Goal: Task Accomplishment & Management: Manage account settings

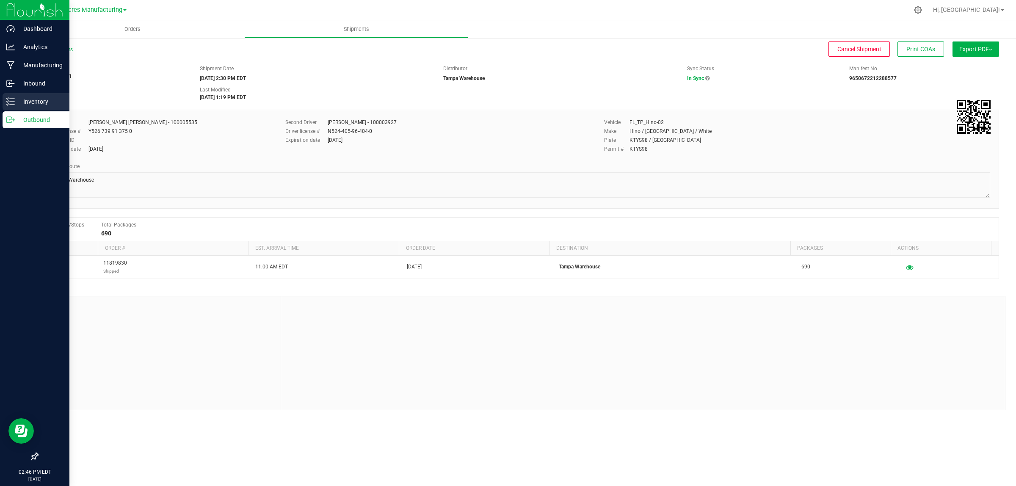
click at [28, 107] on div "Inventory" at bounding box center [36, 101] width 67 height 17
click at [37, 78] on p "Inbound" at bounding box center [40, 83] width 51 height 10
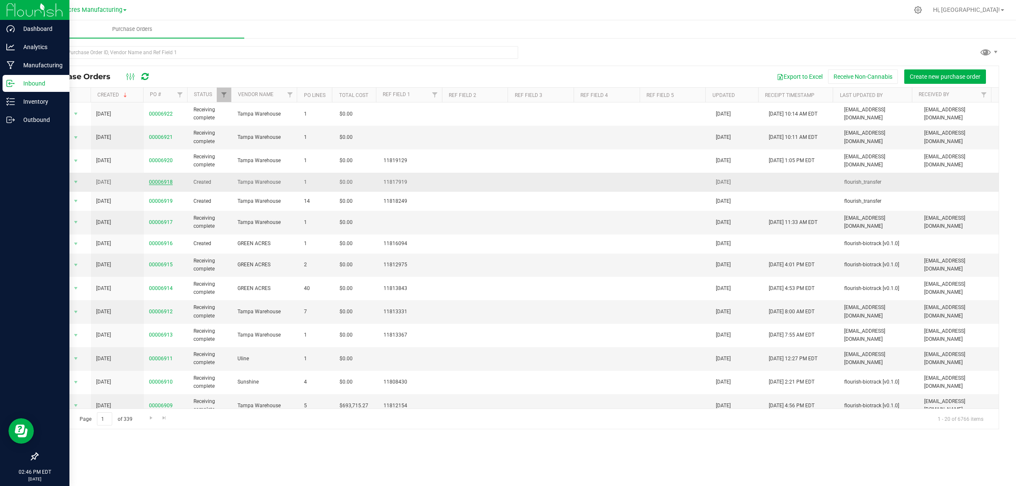
click at [164, 183] on link "00006918" at bounding box center [161, 182] width 24 height 6
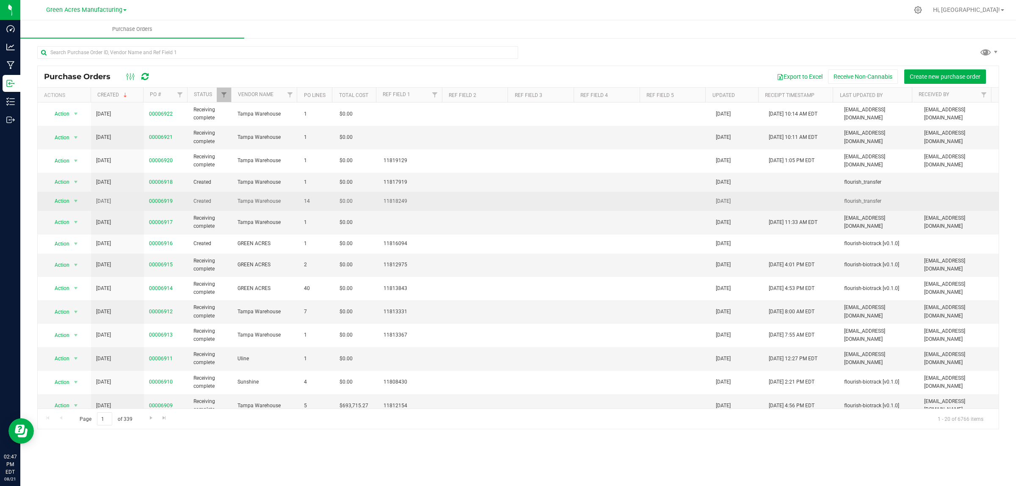
click at [165, 204] on span "00006919" at bounding box center [161, 201] width 24 height 8
click at [165, 199] on link "00006919" at bounding box center [161, 201] width 24 height 6
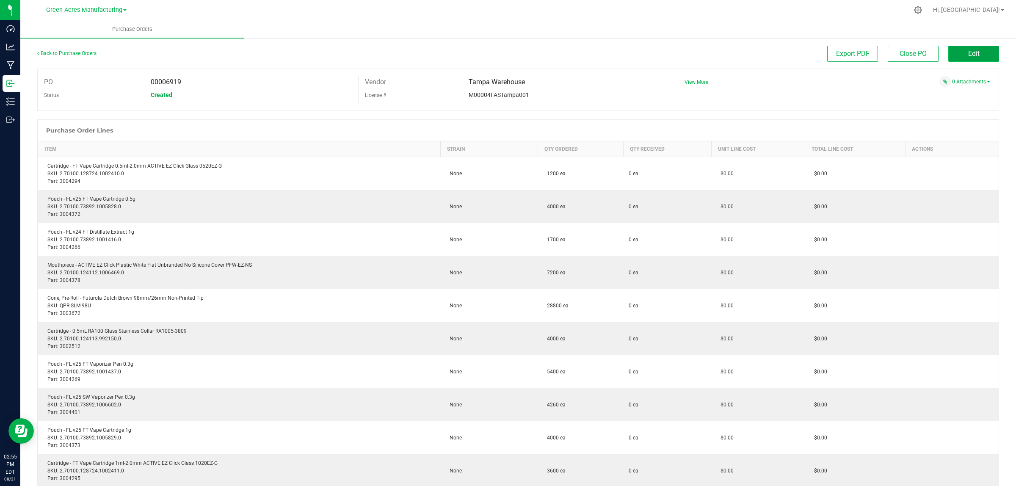
click at [984, 52] on button "Edit" at bounding box center [973, 54] width 51 height 16
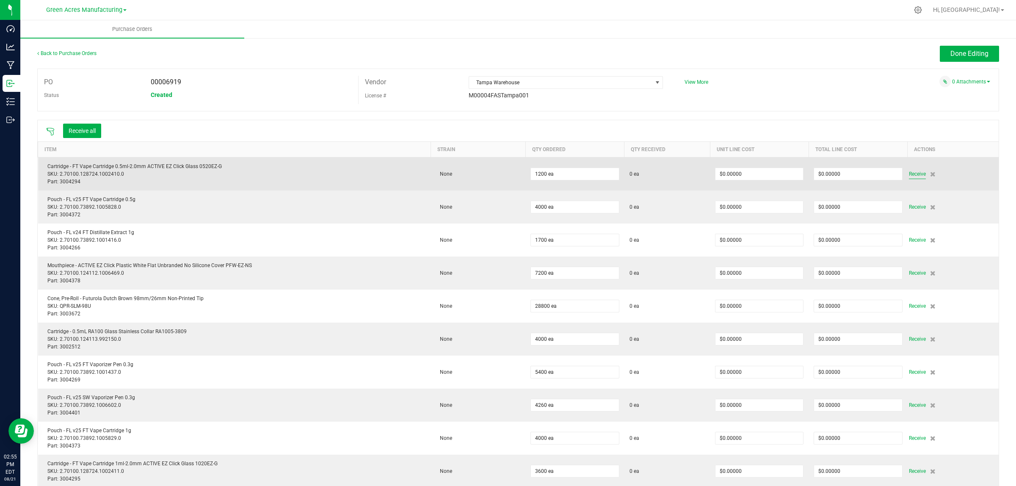
click at [911, 175] on span "Receive" at bounding box center [917, 174] width 17 height 10
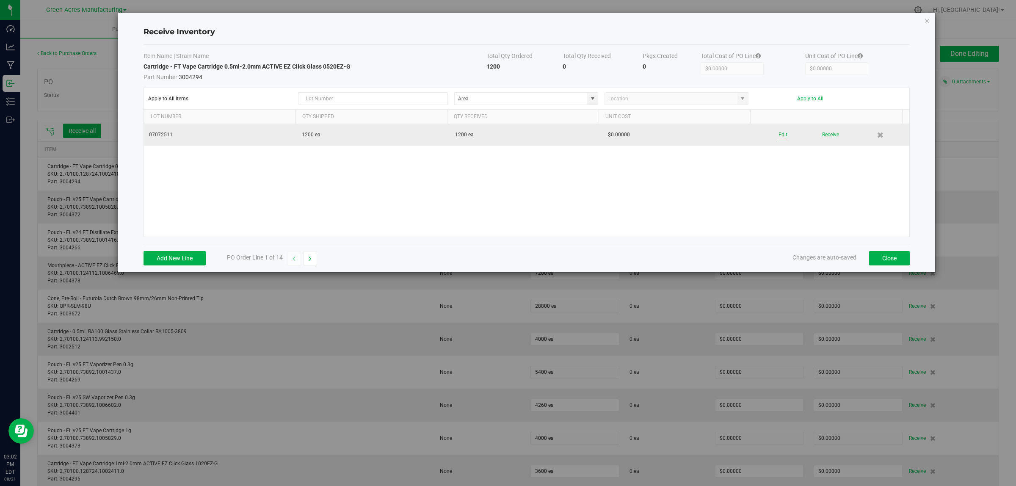
click at [778, 136] on button "Edit" at bounding box center [782, 134] width 9 height 15
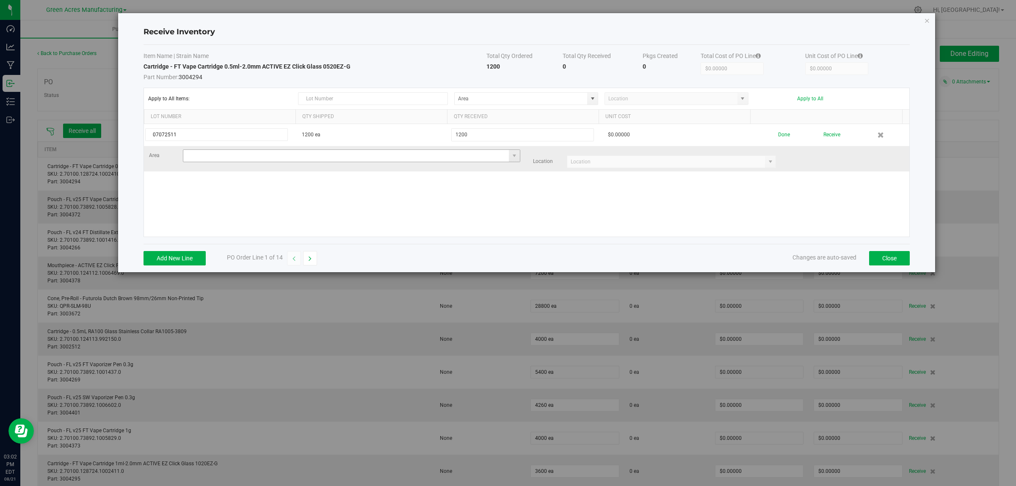
click at [204, 159] on input at bounding box center [346, 156] width 326 height 12
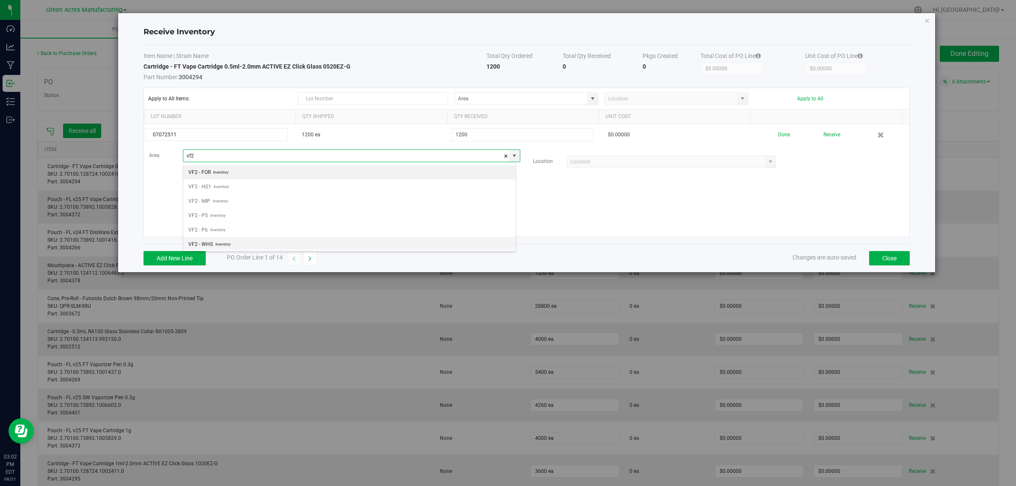
click at [198, 248] on span "VF2 - WHS" at bounding box center [200, 244] width 25 height 13
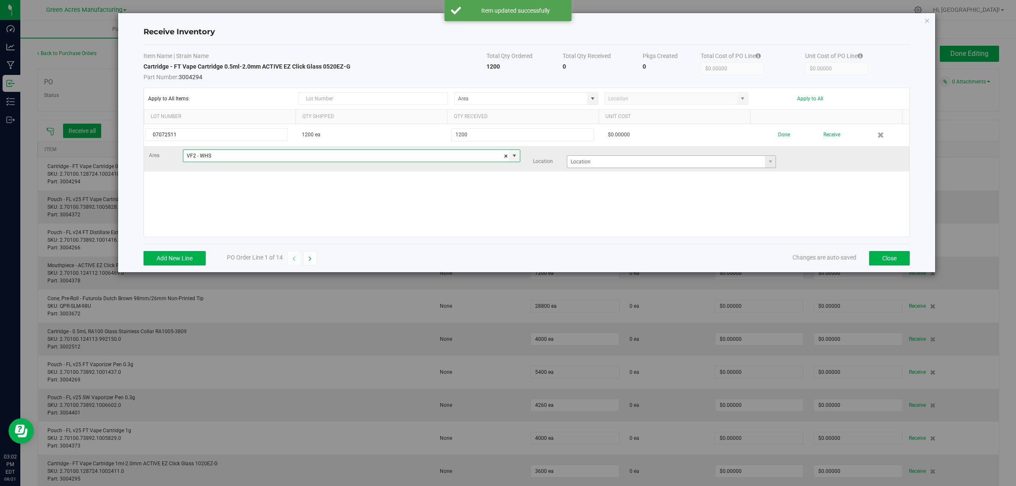
type input "VF2 - WHS"
click at [610, 162] on input at bounding box center [666, 162] width 198 height 12
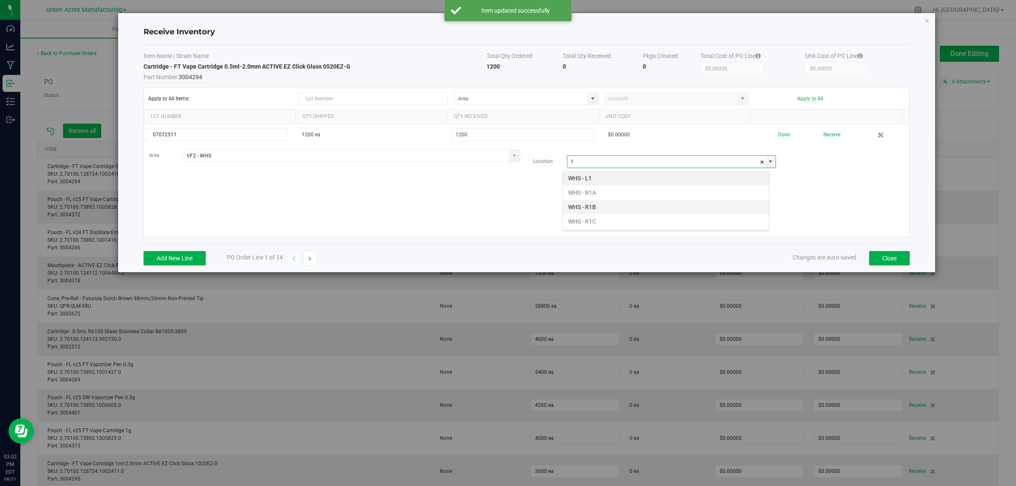
click at [601, 206] on li "WHS - R1B" at bounding box center [666, 207] width 206 height 14
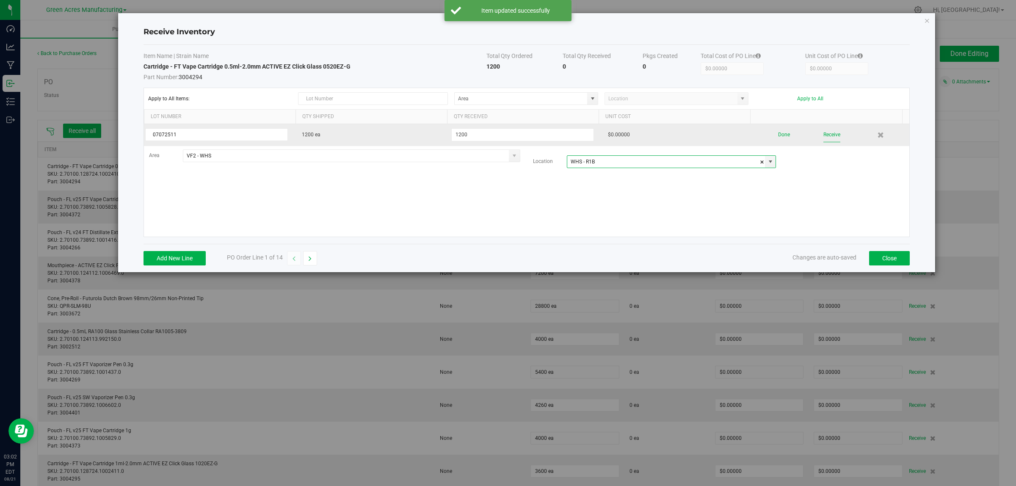
type input "WHS - R1B"
click at [823, 135] on button "Receive" at bounding box center [831, 134] width 17 height 15
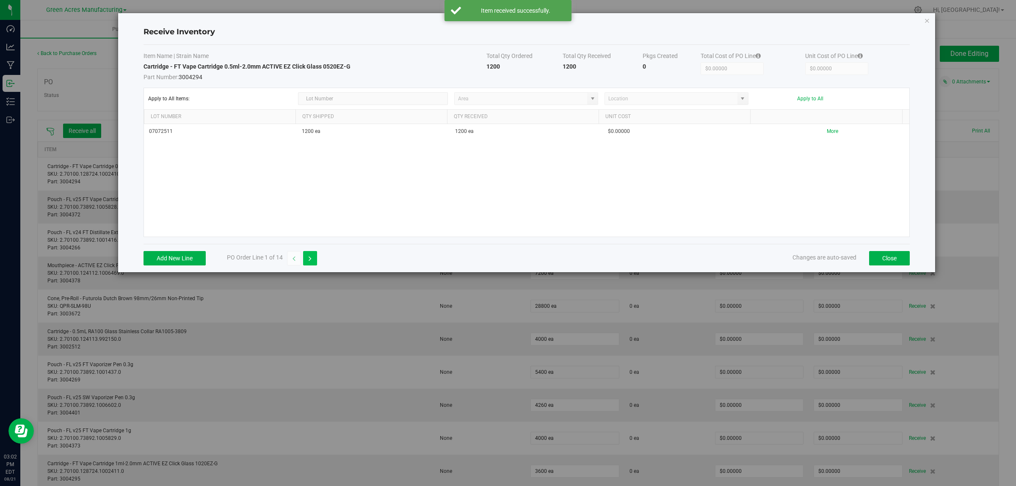
click at [310, 259] on icon "button" at bounding box center [310, 259] width 3 height 6
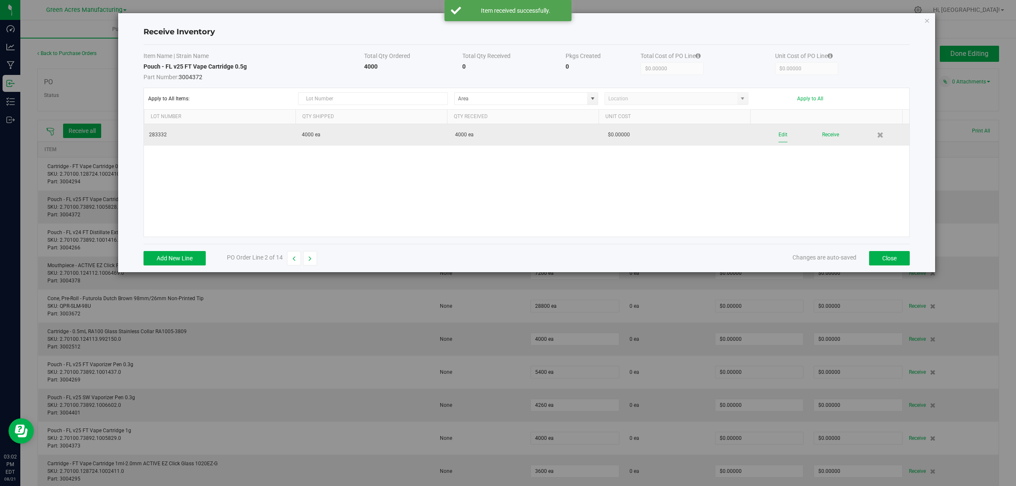
click at [778, 133] on button "Edit" at bounding box center [782, 134] width 9 height 15
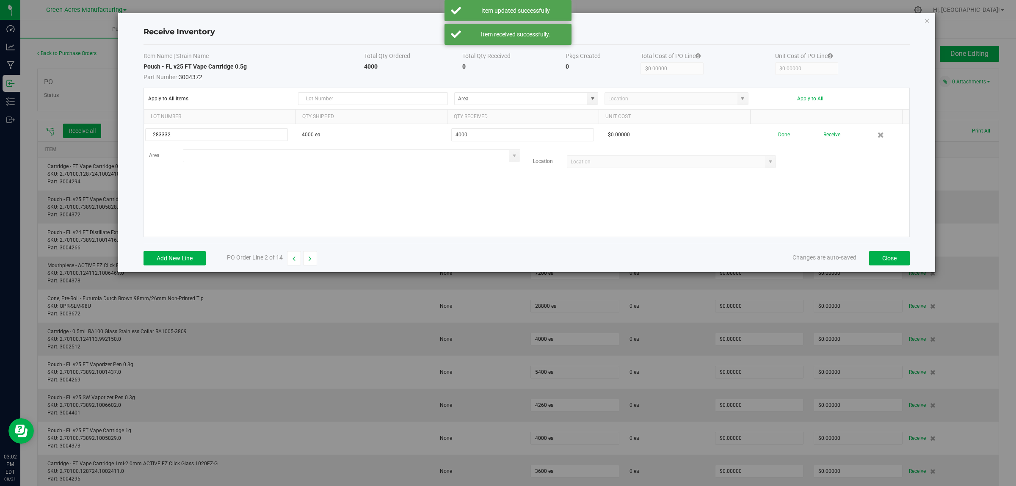
click at [212, 156] on input at bounding box center [346, 156] width 326 height 12
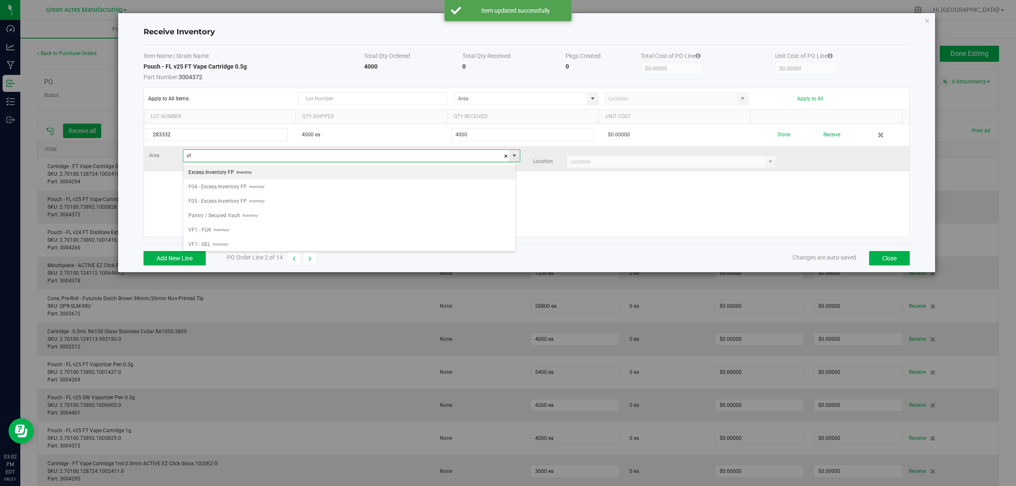
scroll to position [13, 333]
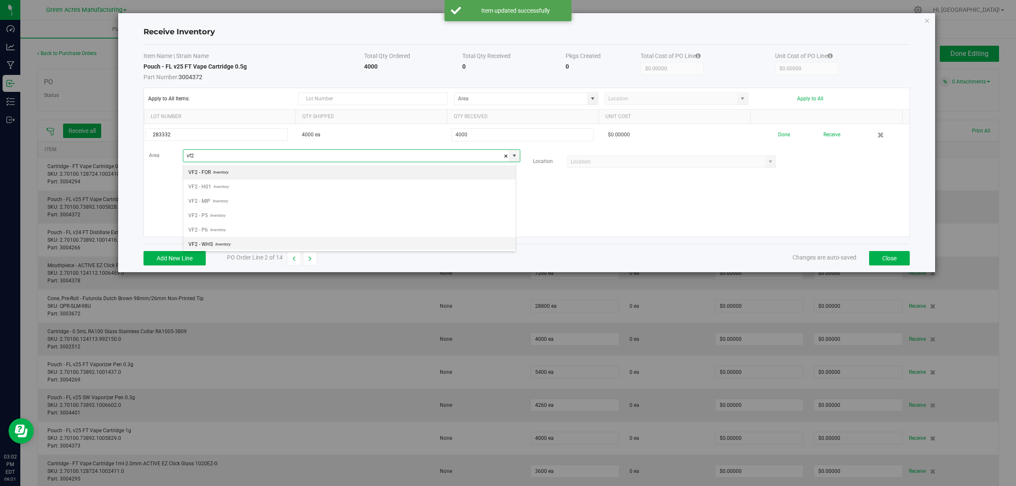
click at [201, 245] on span "VF2 - WHS" at bounding box center [200, 244] width 25 height 13
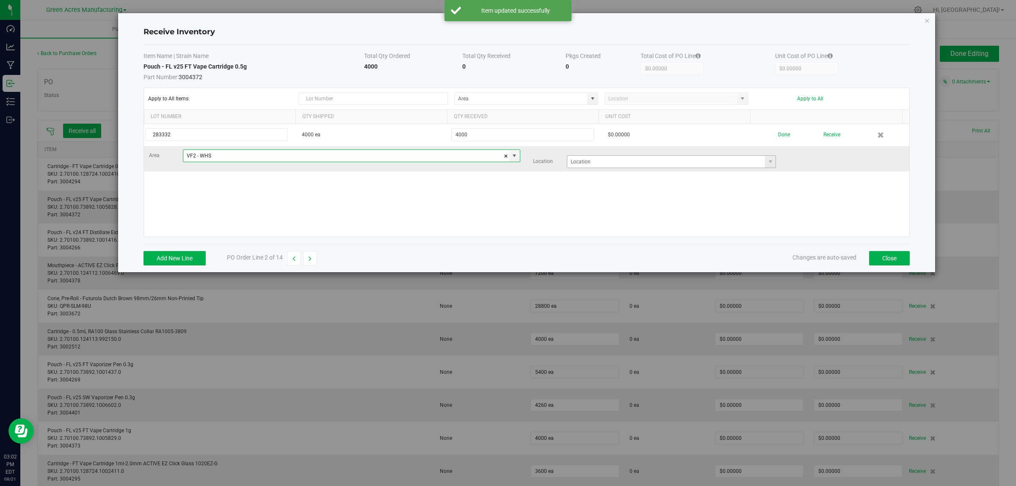
type input "VF2 - WHS"
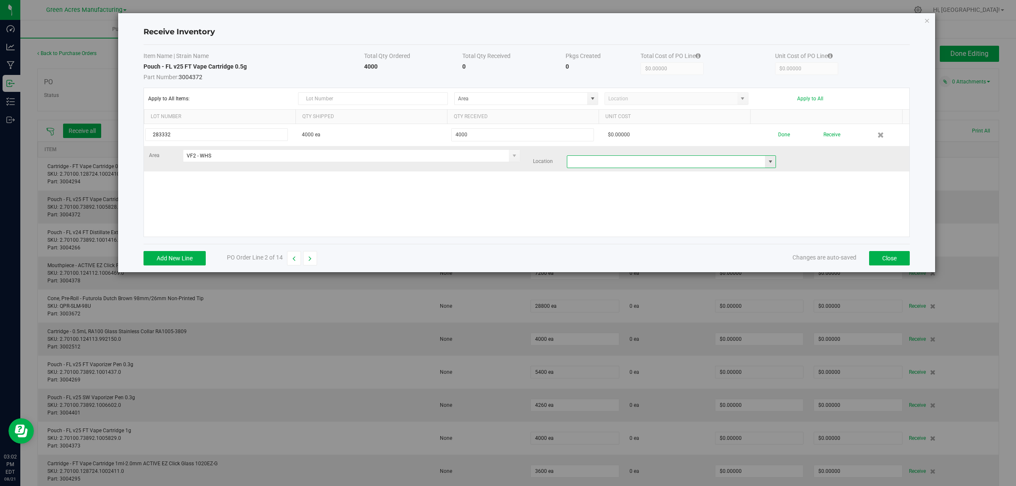
click at [635, 164] on input at bounding box center [666, 162] width 198 height 12
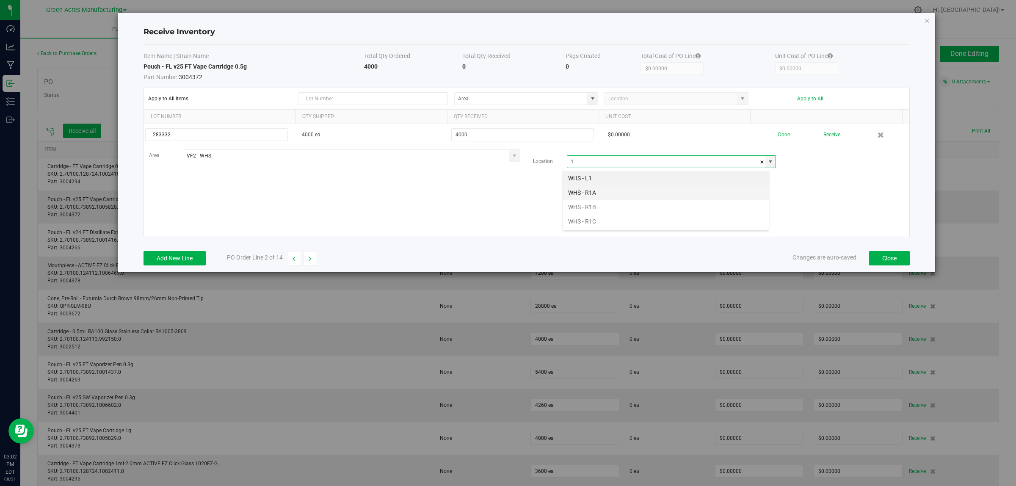
scroll to position [13, 207]
click at [618, 193] on li "WHS - R1A" at bounding box center [666, 192] width 206 height 14
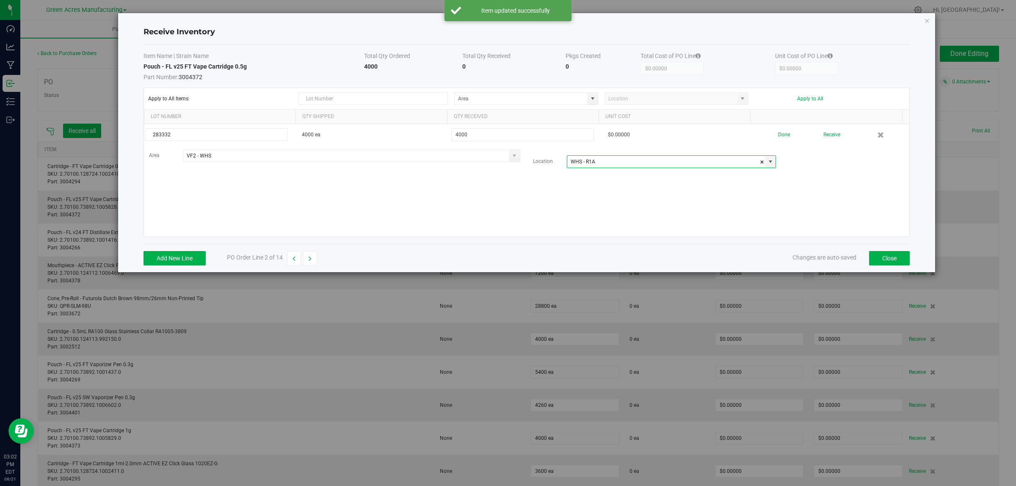
type input "WHS - R1A"
click at [826, 135] on button "Receive" at bounding box center [831, 134] width 17 height 15
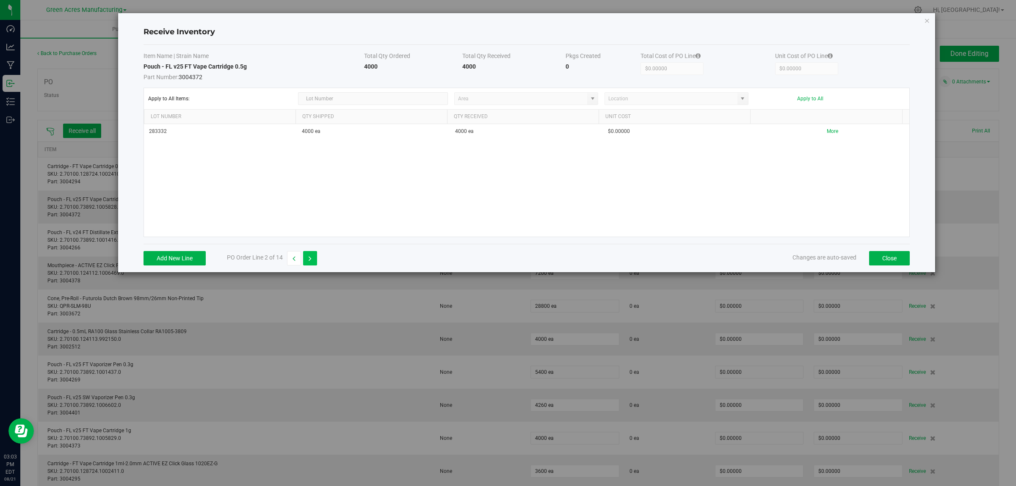
click at [314, 261] on button "button" at bounding box center [310, 258] width 14 height 14
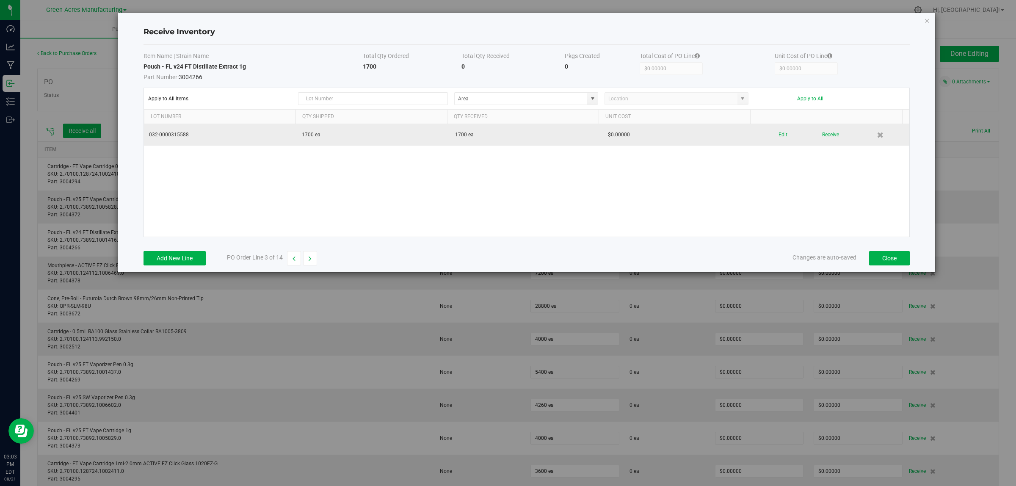
click at [778, 135] on button "Edit" at bounding box center [782, 134] width 9 height 15
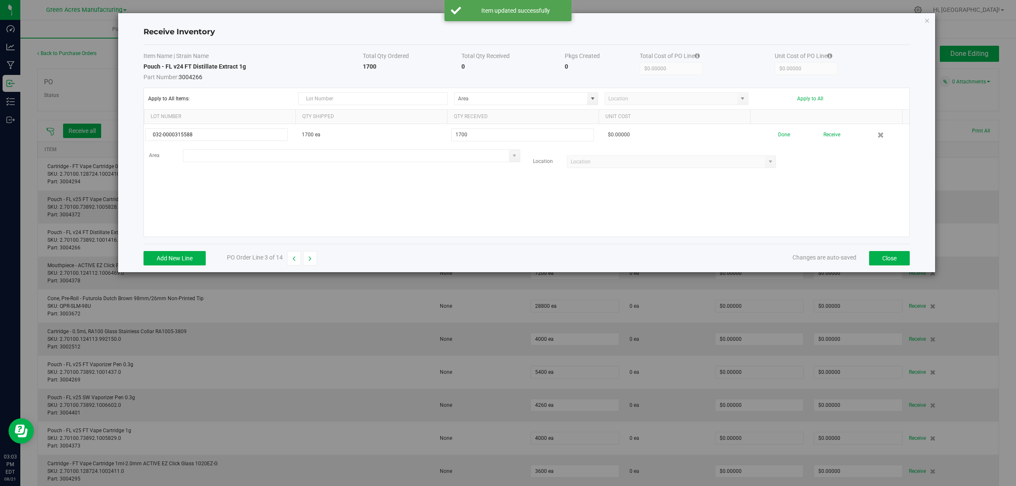
click at [208, 156] on input at bounding box center [346, 156] width 326 height 12
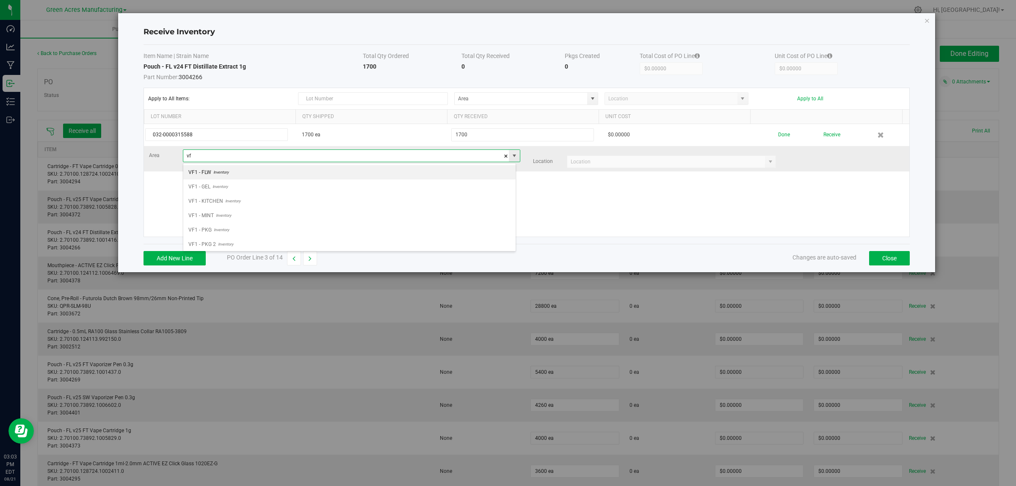
scroll to position [13, 333]
click at [223, 243] on span "Inventory" at bounding box center [221, 244] width 17 height 13
type input "VF2 - WHS"
click at [600, 161] on input at bounding box center [666, 162] width 198 height 12
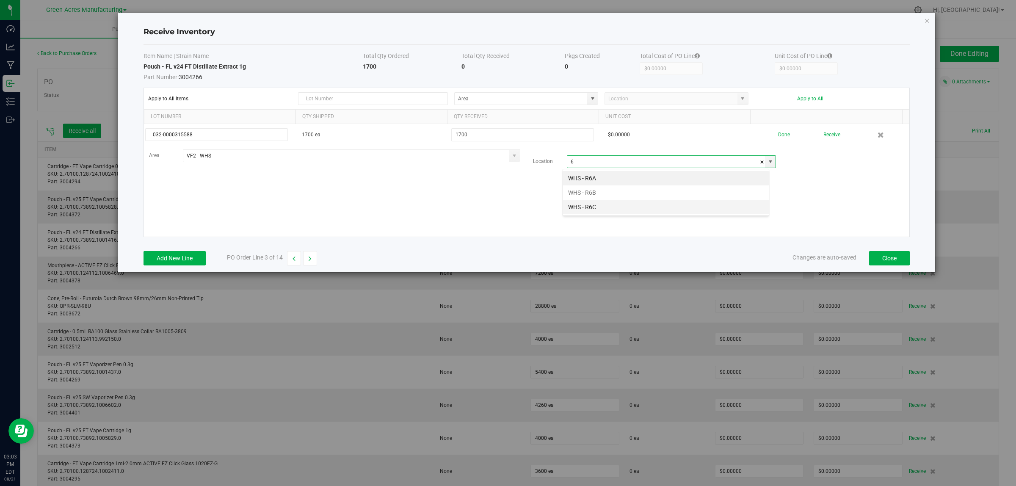
scroll to position [13, 207]
click at [595, 207] on li "WHS - R6C" at bounding box center [666, 207] width 206 height 14
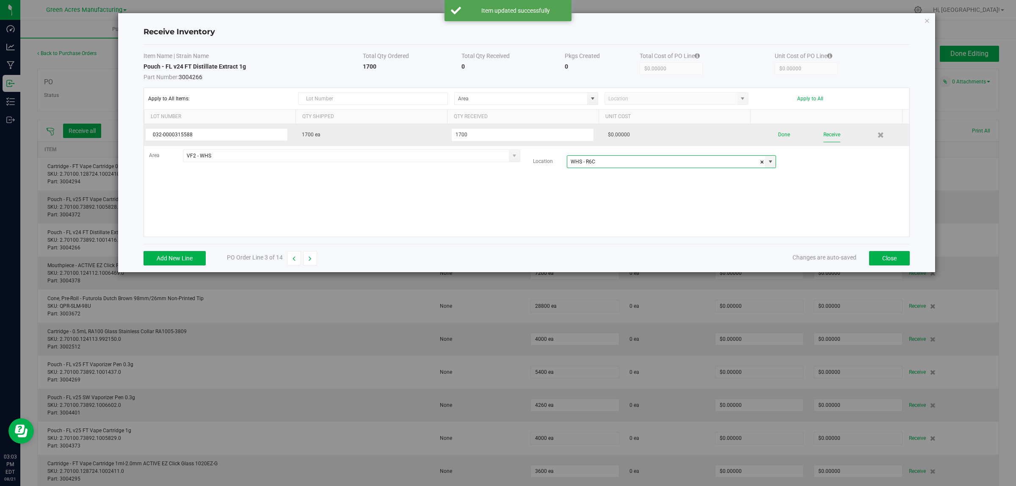
type input "WHS - R6C"
click at [826, 139] on button "Receive" at bounding box center [831, 134] width 17 height 15
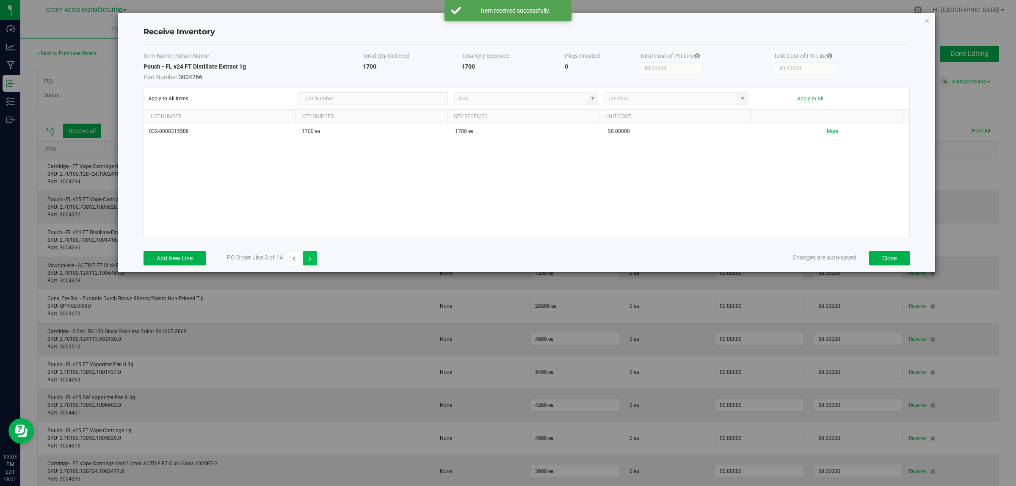
click at [310, 259] on icon "button" at bounding box center [310, 259] width 3 height 6
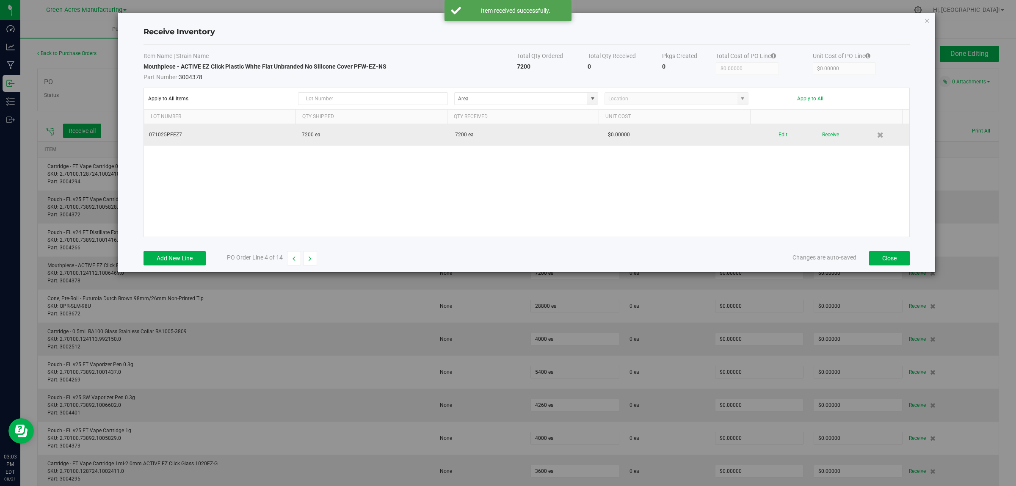
click at [778, 133] on button "Edit" at bounding box center [782, 134] width 9 height 15
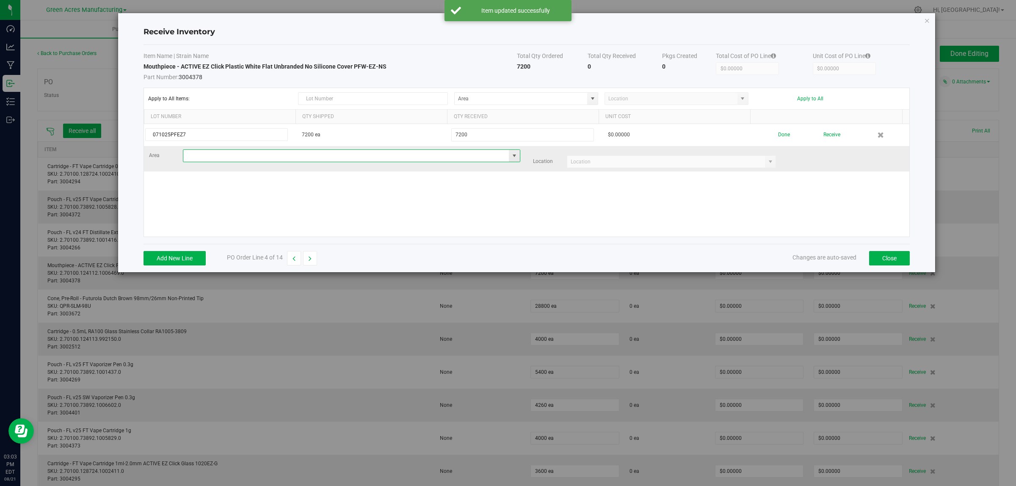
click at [249, 153] on input at bounding box center [346, 156] width 326 height 12
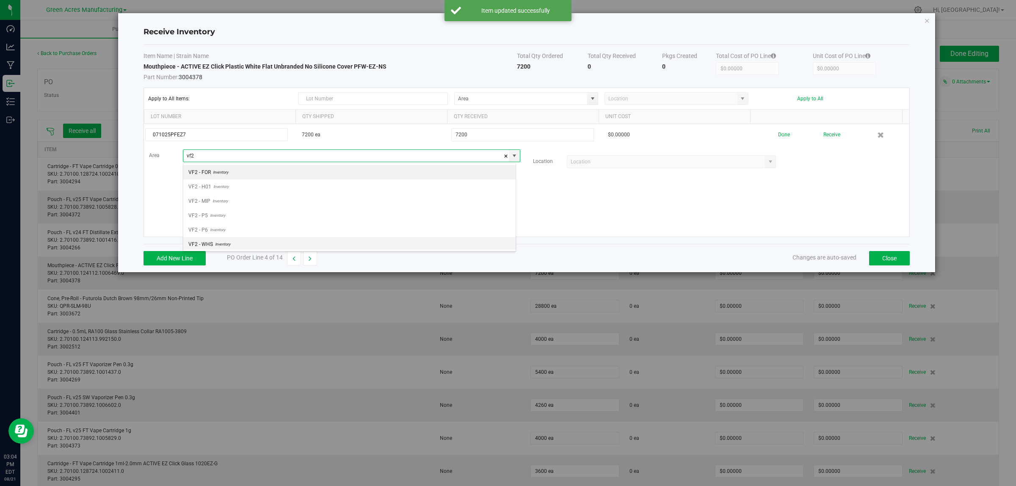
click at [234, 249] on li "VF2 - WHS Inventory" at bounding box center [349, 244] width 332 height 14
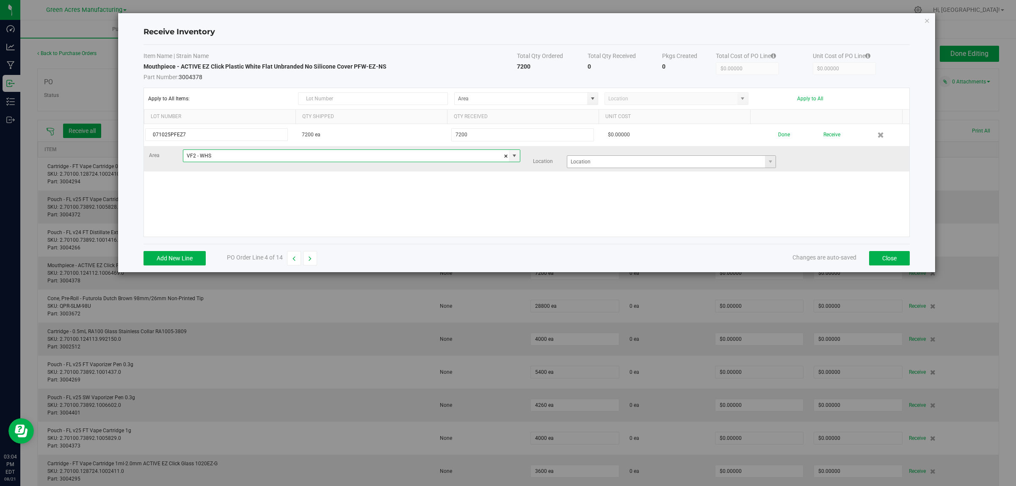
type input "VF2 - WHS"
click at [601, 162] on input at bounding box center [666, 162] width 198 height 12
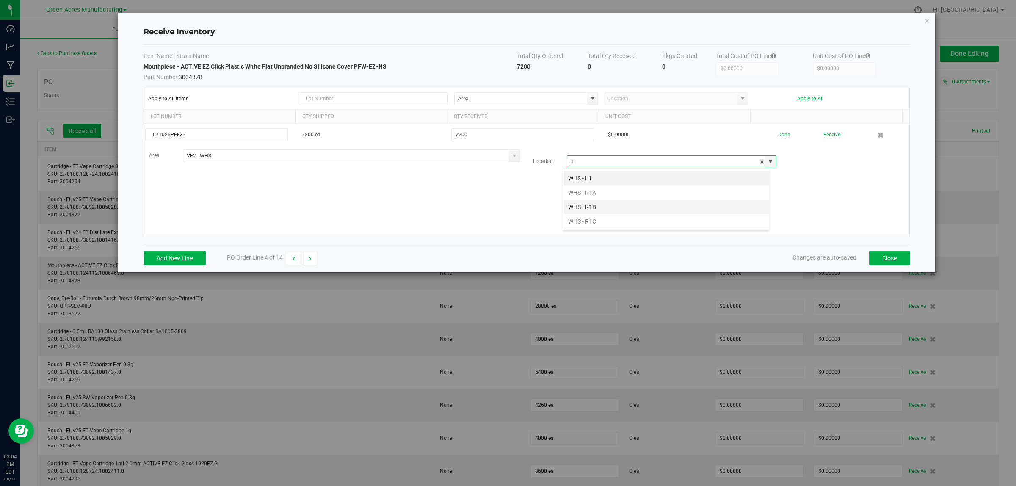
scroll to position [13, 207]
click at [593, 223] on li "WHS - R1C" at bounding box center [666, 221] width 206 height 14
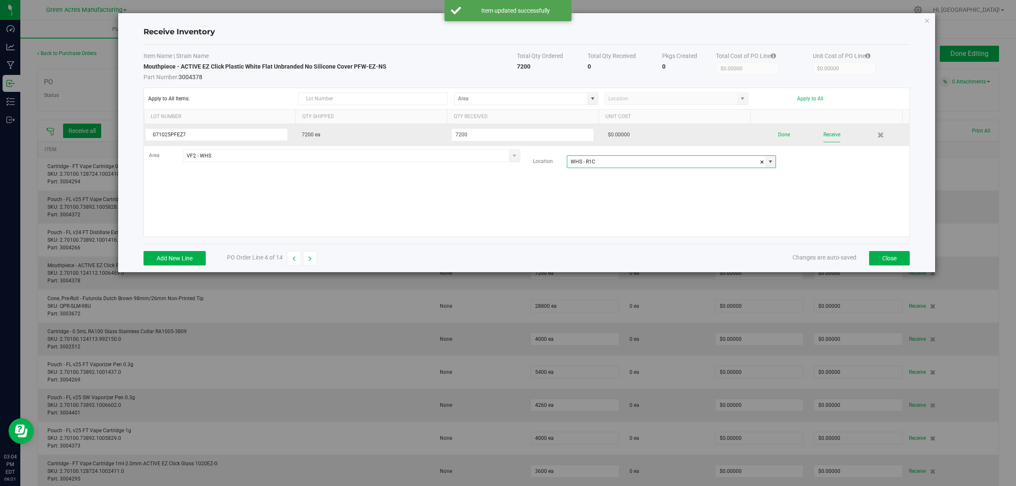
type input "WHS - R1C"
click at [825, 132] on button "Receive" at bounding box center [831, 134] width 17 height 15
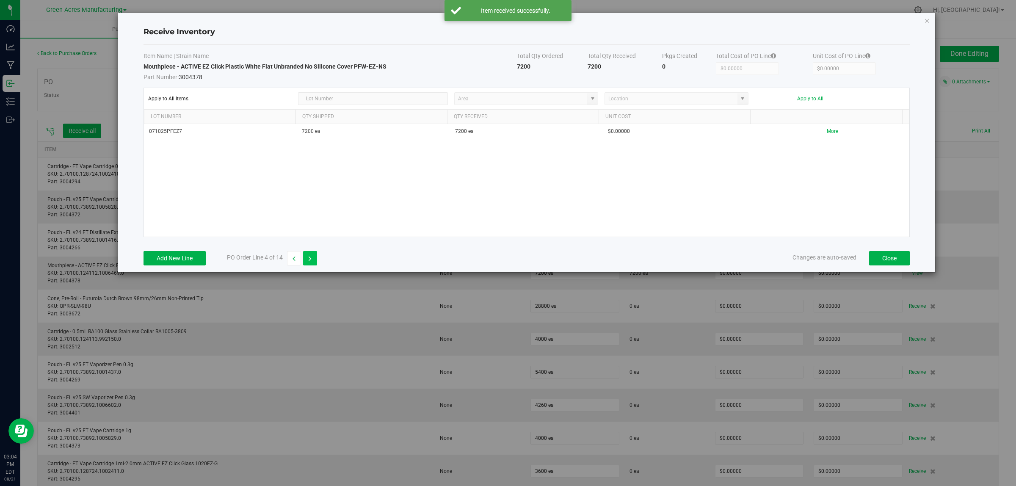
click at [314, 256] on button "button" at bounding box center [310, 258] width 14 height 14
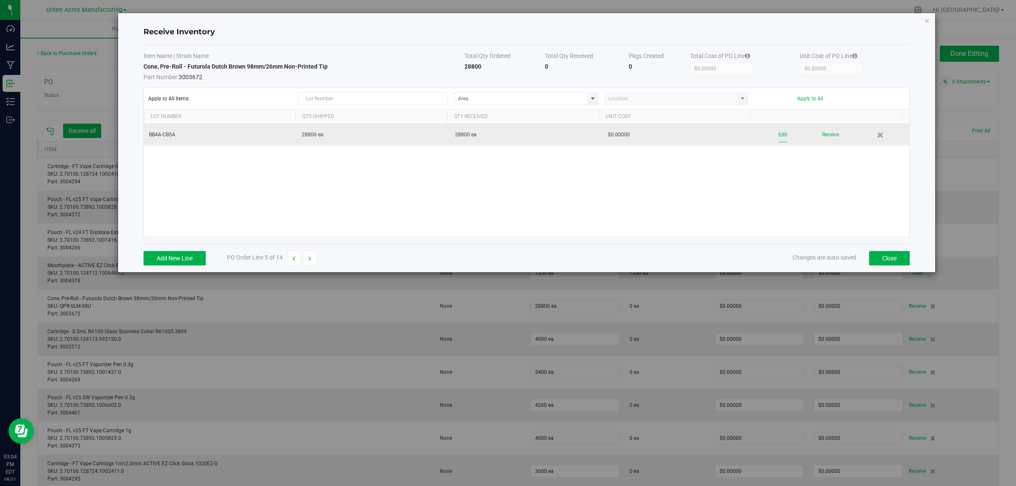
click at [778, 133] on button "Edit" at bounding box center [782, 134] width 9 height 15
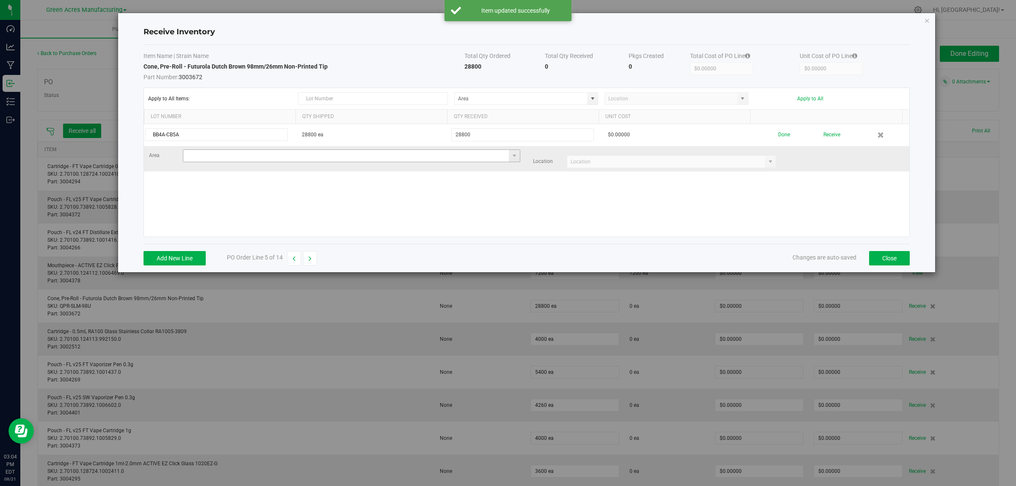
click at [251, 155] on input at bounding box center [346, 156] width 326 height 12
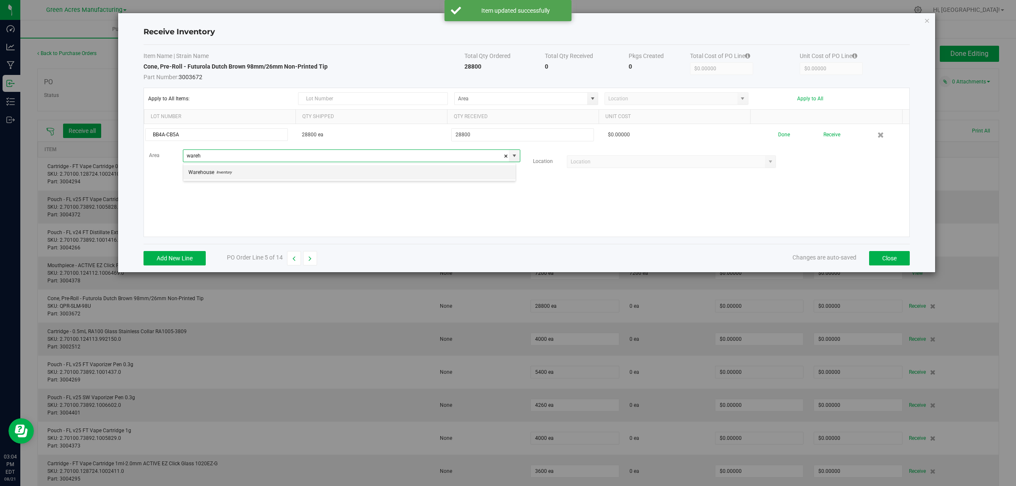
click at [246, 176] on li "Warehouse Inventory" at bounding box center [349, 172] width 332 height 14
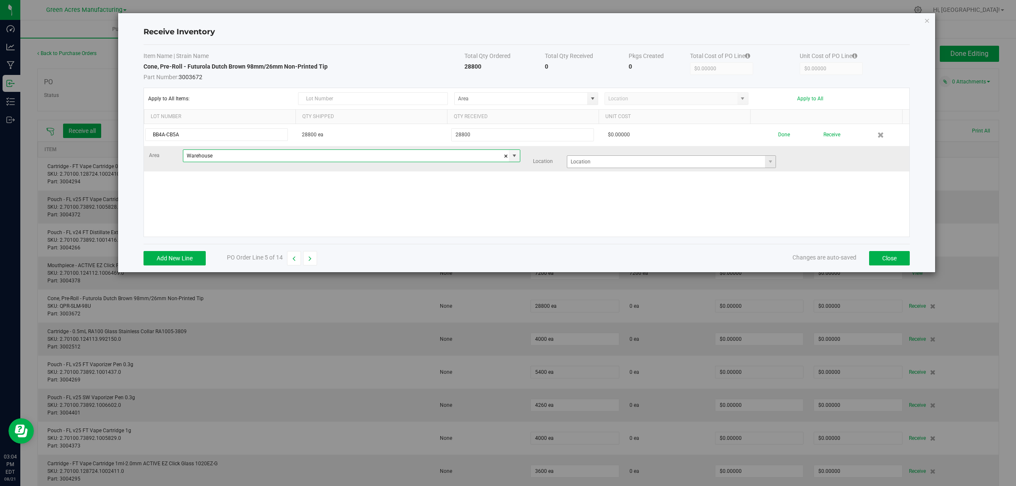
type input "Warehouse"
click at [607, 163] on input at bounding box center [666, 162] width 198 height 12
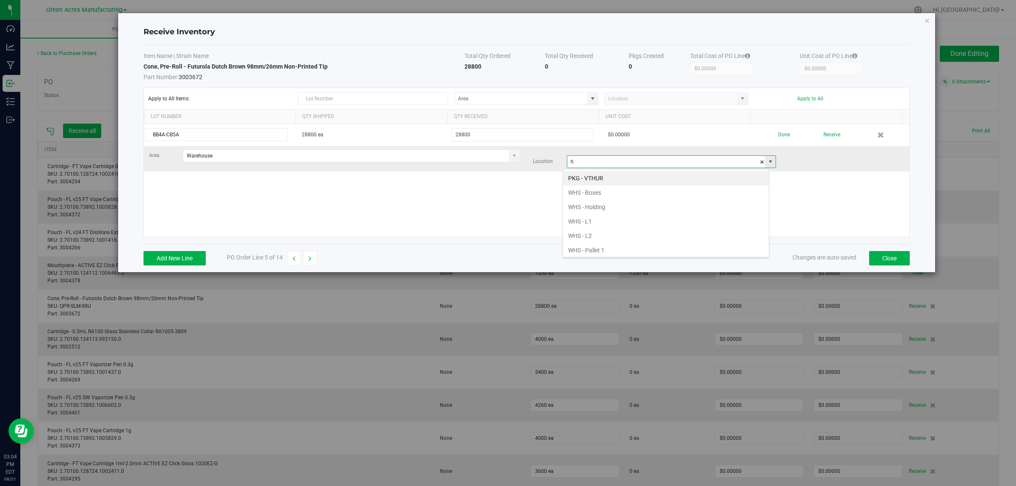
scroll to position [13, 207]
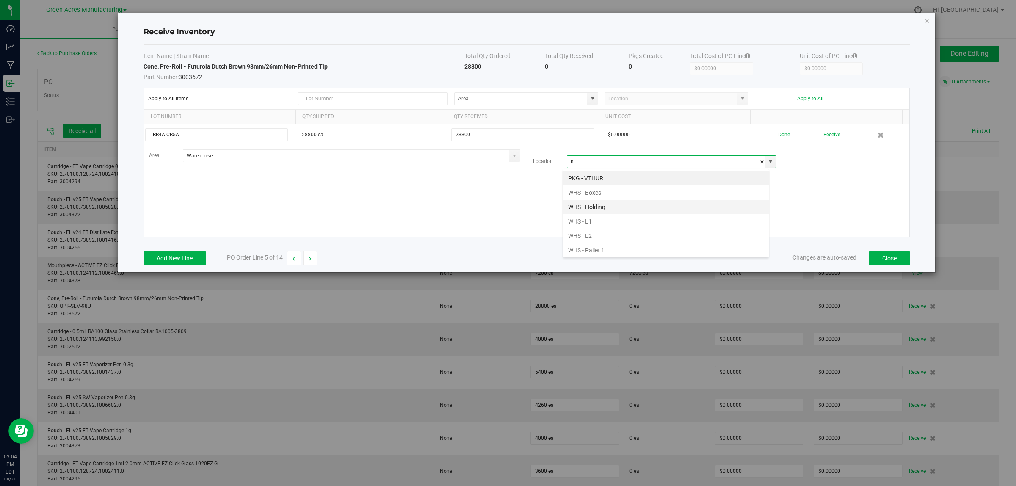
click at [592, 207] on li "WHS - Holding" at bounding box center [666, 207] width 206 height 14
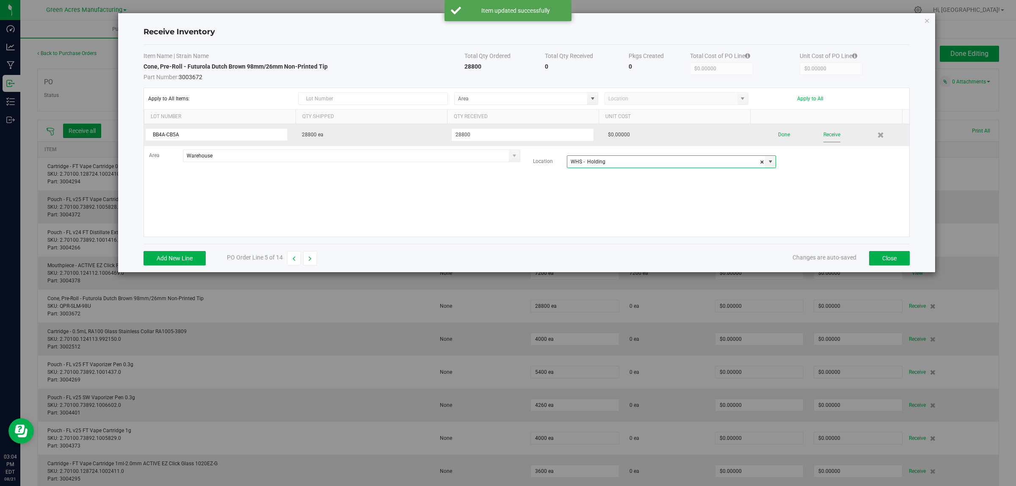
type input "WHS - Holding"
click at [824, 128] on button "Receive" at bounding box center [831, 134] width 17 height 15
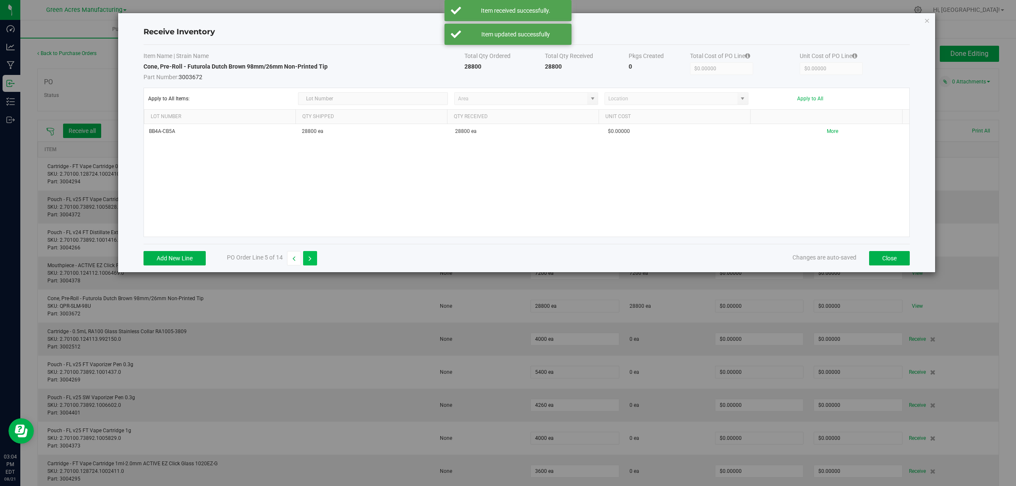
click at [309, 255] on button "button" at bounding box center [310, 258] width 14 height 14
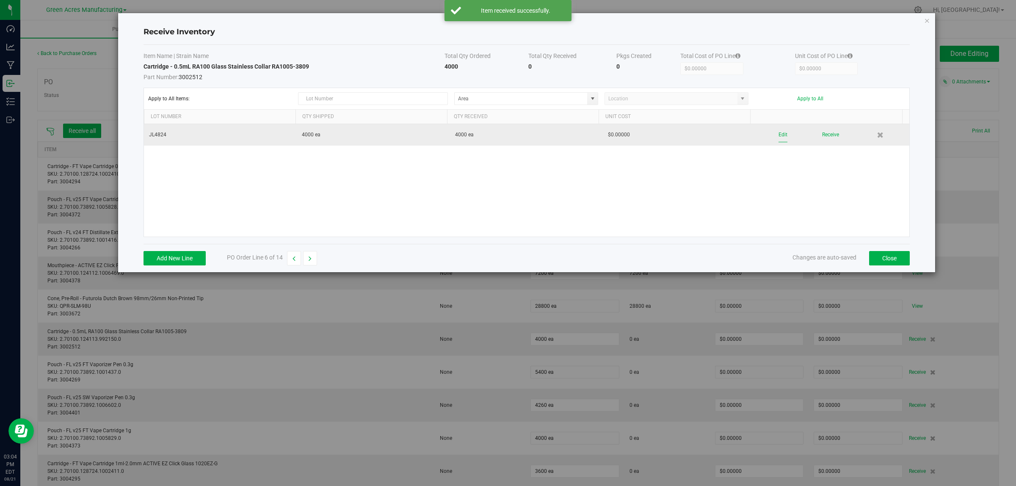
click at [778, 134] on button "Edit" at bounding box center [782, 134] width 9 height 15
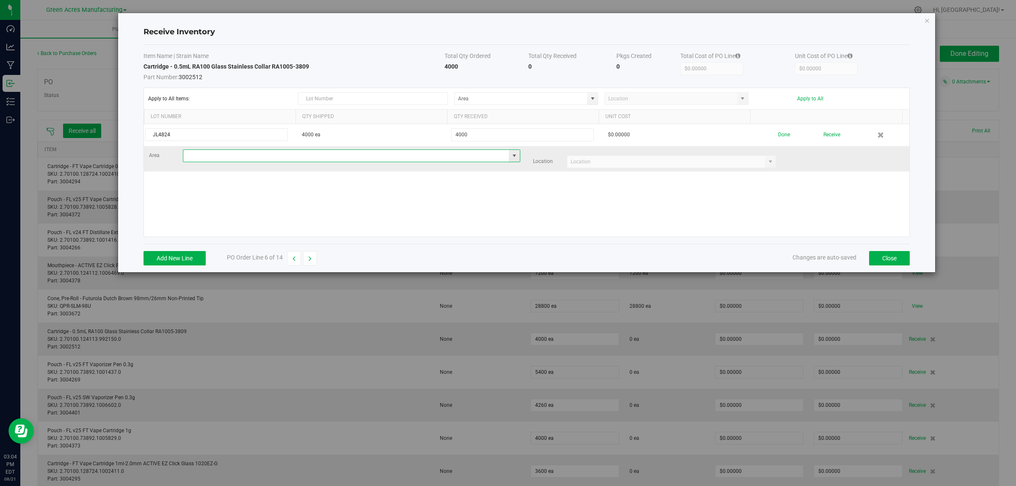
click at [259, 154] on input at bounding box center [346, 156] width 326 height 12
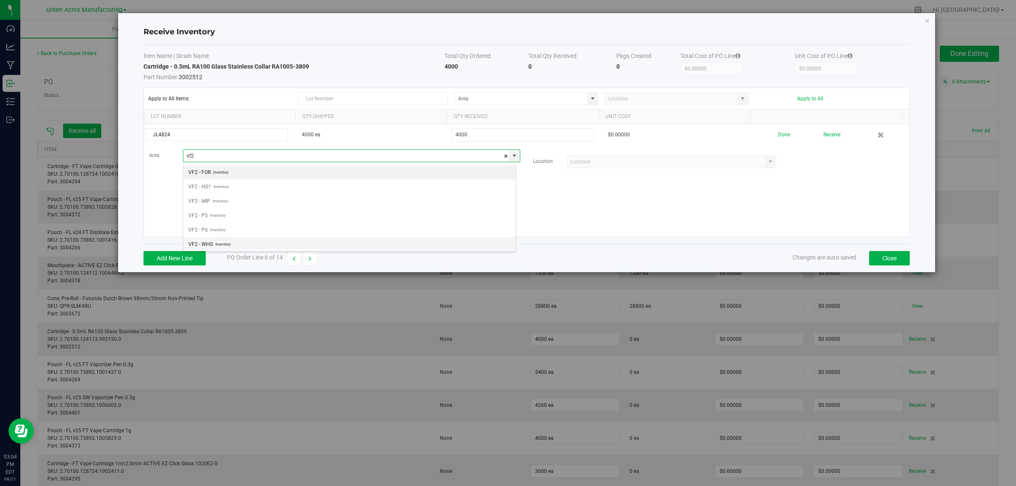
click at [229, 245] on span "Inventory" at bounding box center [221, 244] width 17 height 13
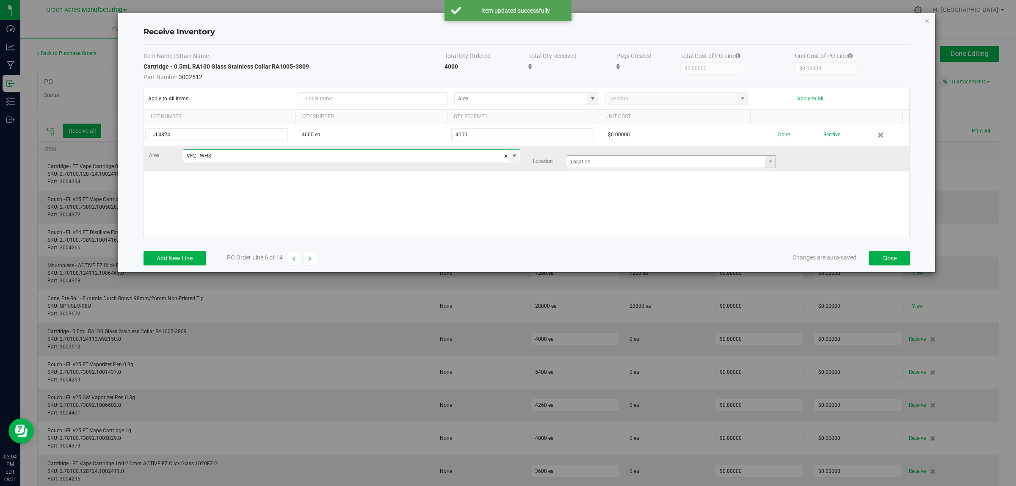
type input "VF2 - WHS"
click at [674, 159] on input at bounding box center [666, 162] width 198 height 12
click at [658, 164] on input at bounding box center [666, 162] width 198 height 12
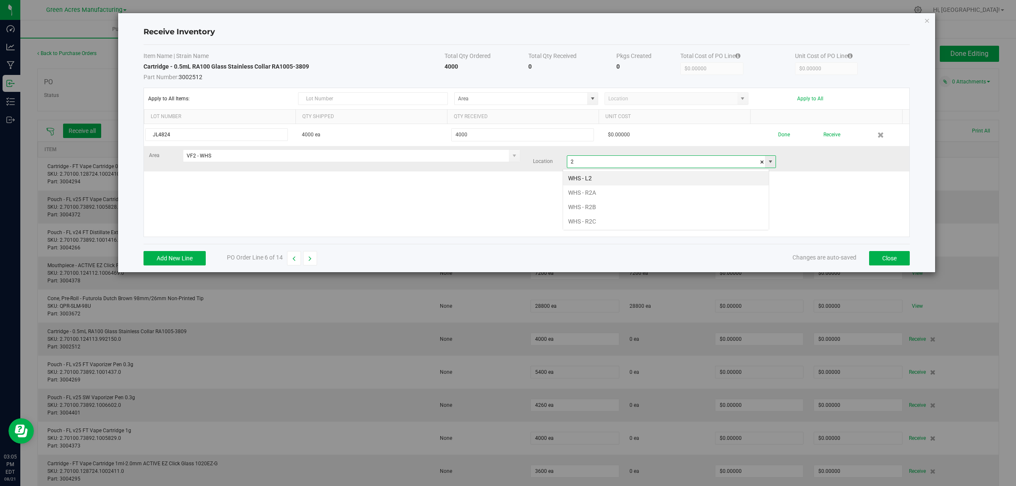
scroll to position [13, 207]
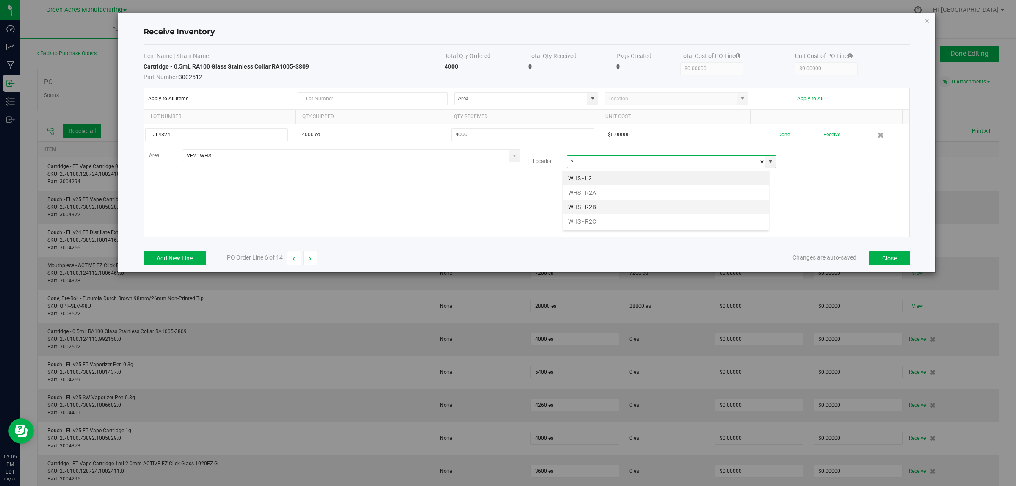
click at [635, 206] on li "WHS - R2B" at bounding box center [666, 207] width 206 height 14
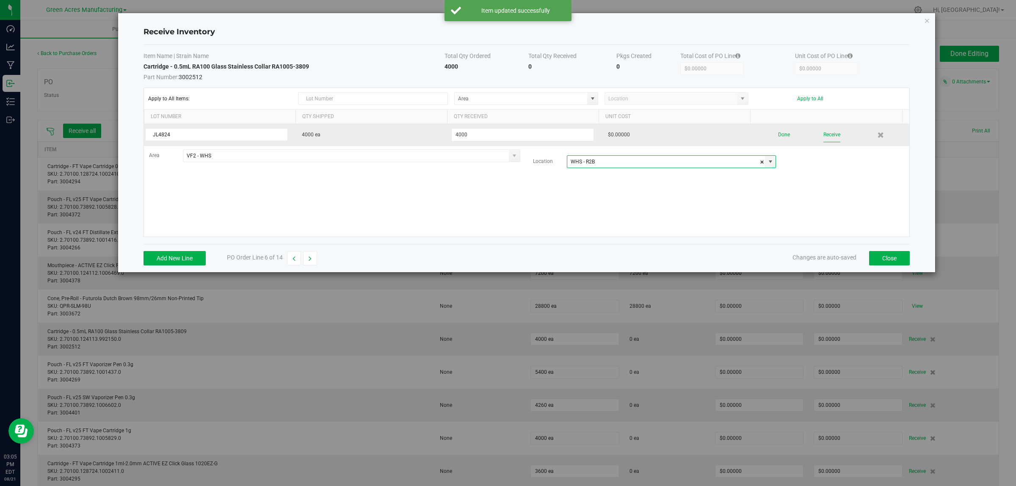
type input "WHS - R2B"
click at [824, 135] on button "Receive" at bounding box center [831, 134] width 17 height 15
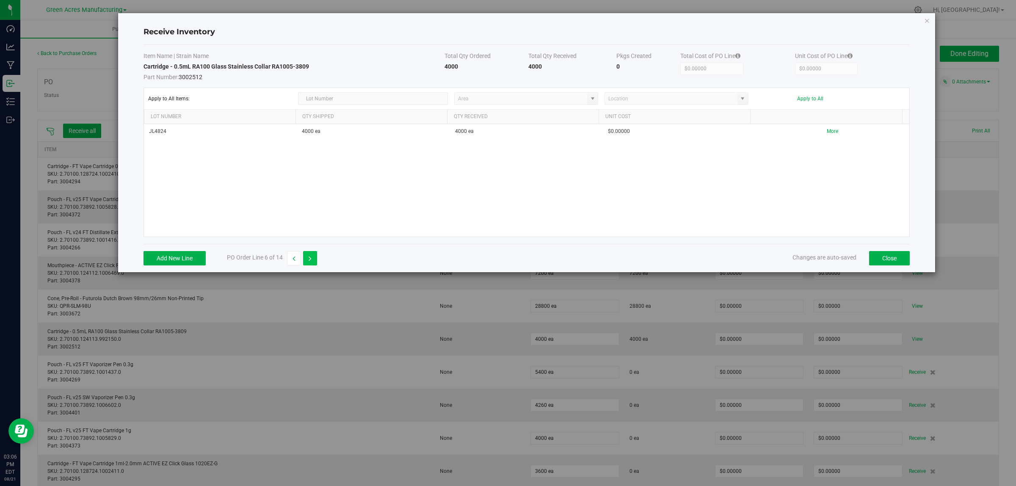
click at [310, 263] on button "button" at bounding box center [310, 258] width 14 height 14
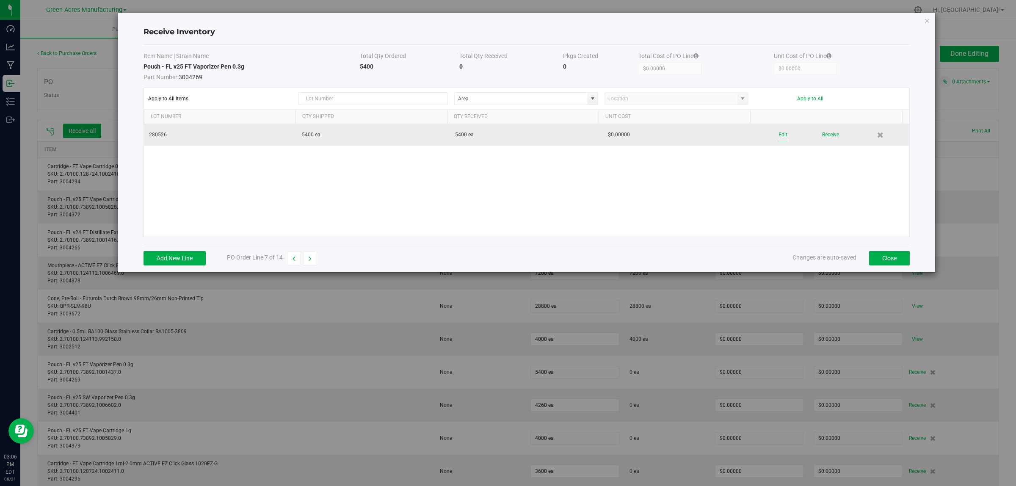
click at [778, 134] on button "Edit" at bounding box center [782, 134] width 9 height 15
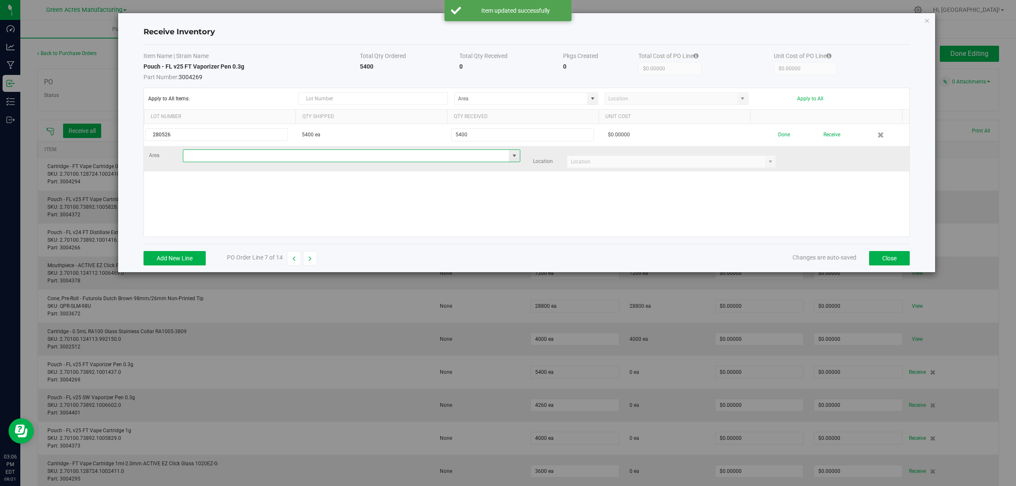
click at [221, 157] on input at bounding box center [346, 156] width 326 height 12
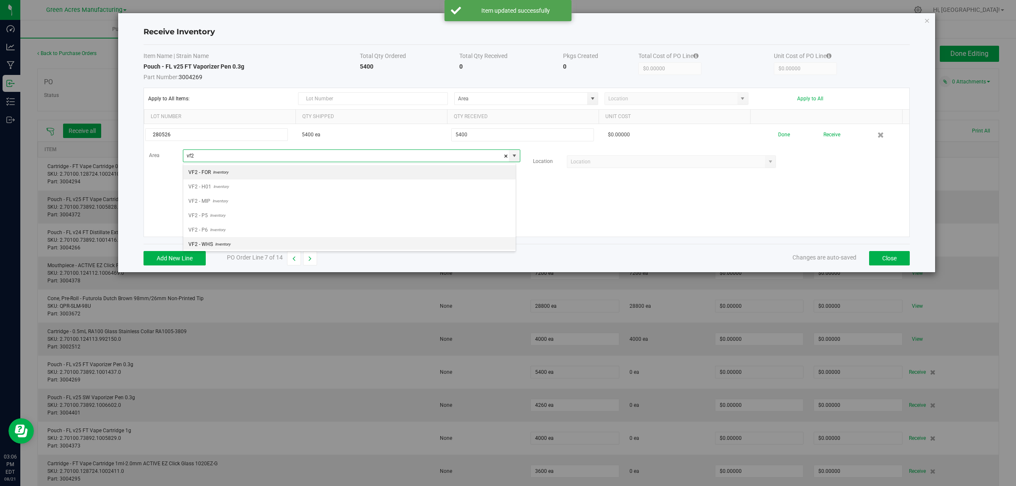
click at [208, 246] on span "VF2 - WHS" at bounding box center [200, 244] width 25 height 13
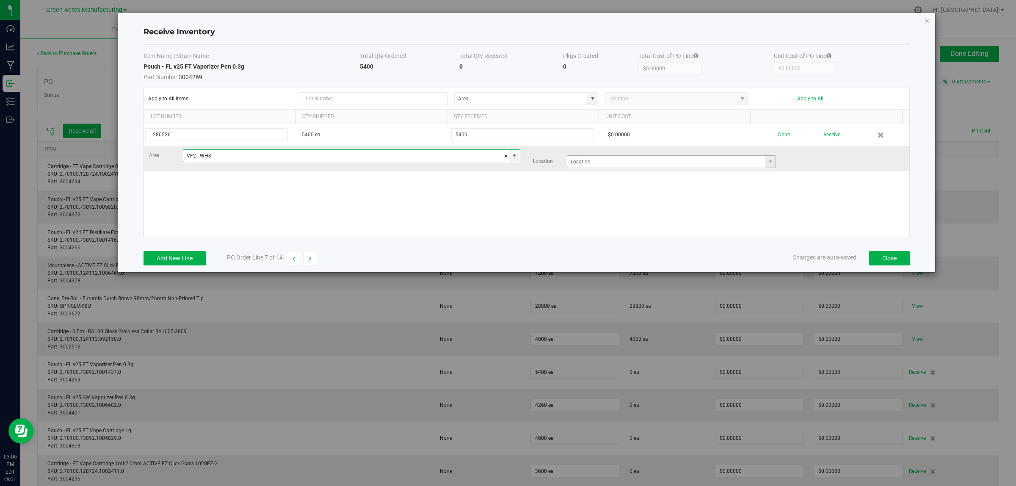
type input "VF2 - WHS"
click at [612, 161] on input at bounding box center [666, 162] width 198 height 12
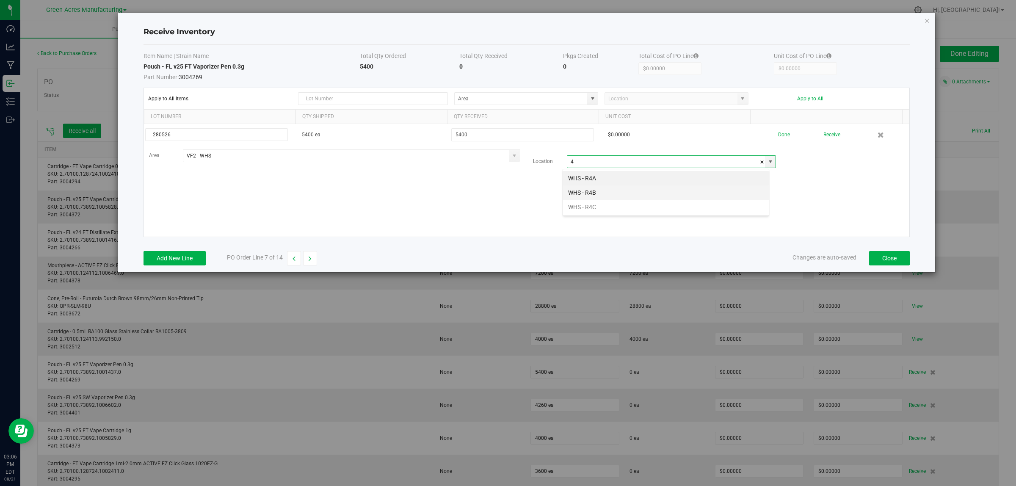
scroll to position [13, 207]
click at [583, 191] on li "WHS - R4B" at bounding box center [666, 192] width 206 height 14
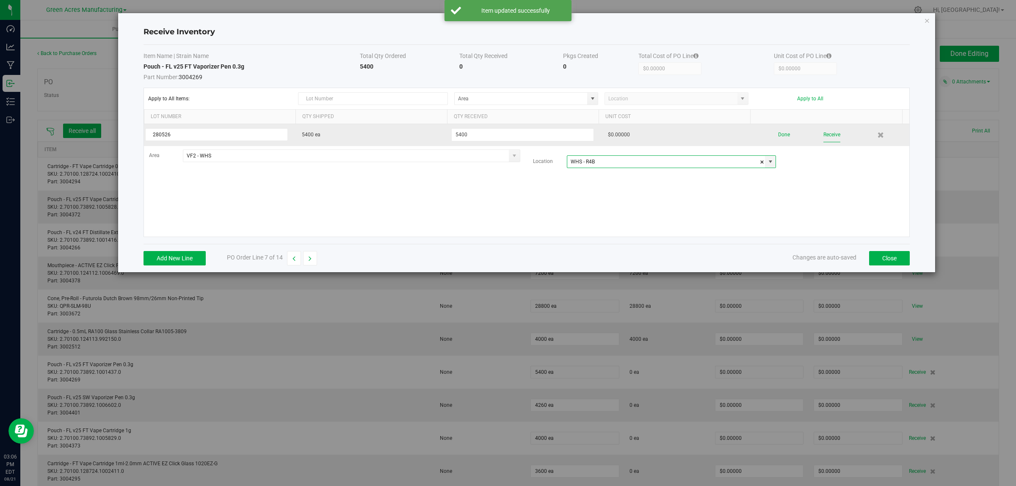
type input "WHS - R4B"
click at [823, 132] on button "Receive" at bounding box center [831, 134] width 17 height 15
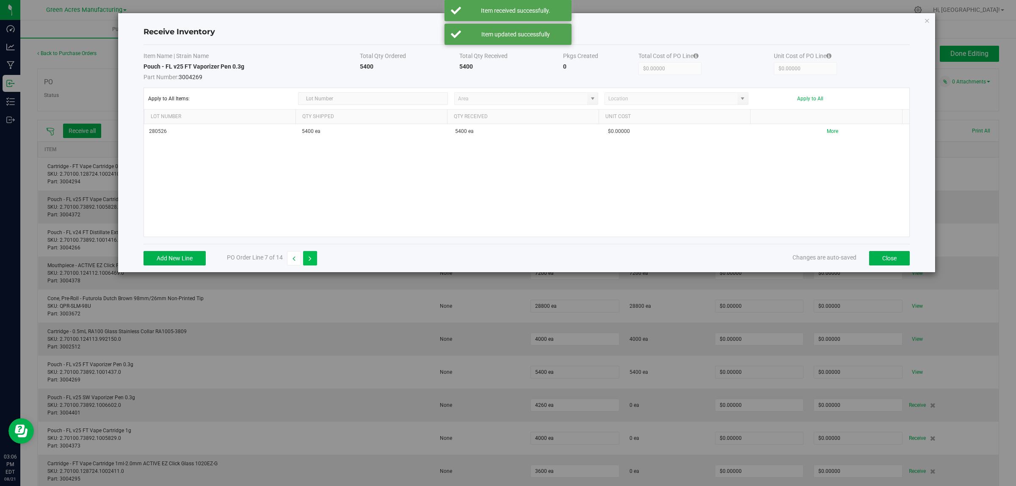
click at [312, 261] on icon "button" at bounding box center [310, 259] width 3 height 6
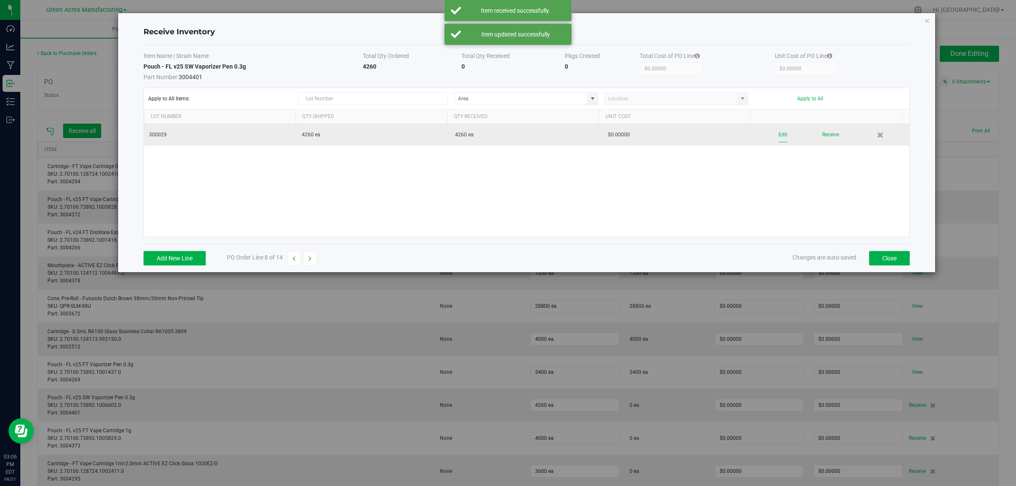
click at [778, 133] on button "Edit" at bounding box center [782, 134] width 9 height 15
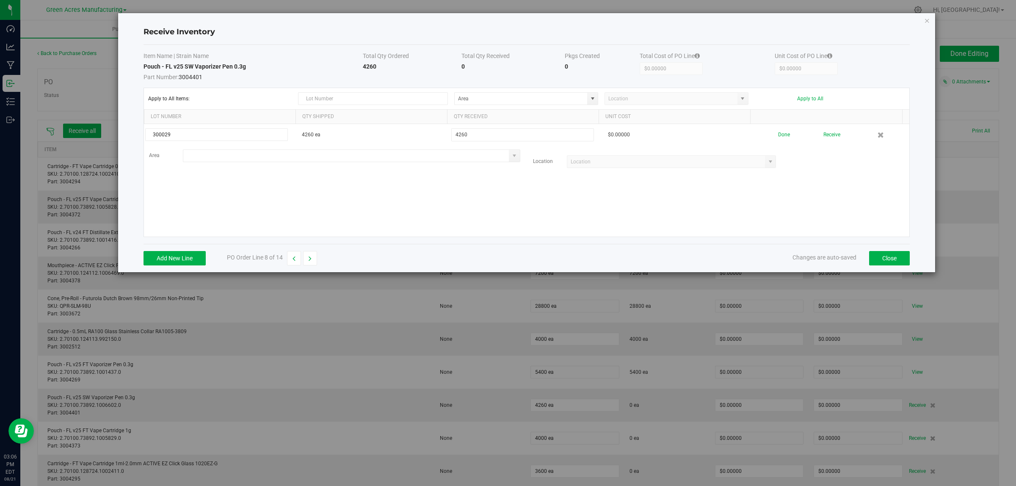
click at [261, 158] on input at bounding box center [346, 156] width 326 height 12
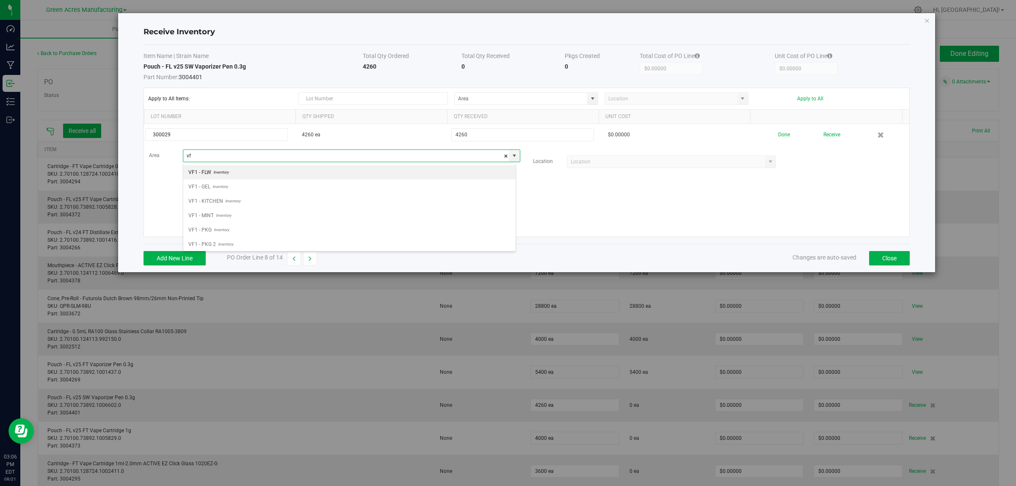
scroll to position [13, 333]
click at [219, 247] on span "Inventory" at bounding box center [221, 244] width 17 height 13
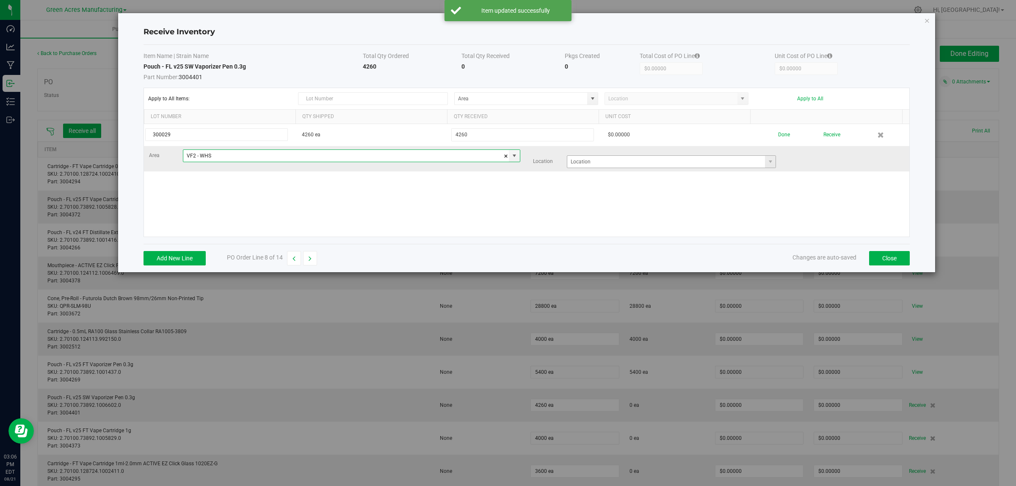
type input "VF2 - WHS"
click at [608, 161] on input at bounding box center [666, 162] width 198 height 12
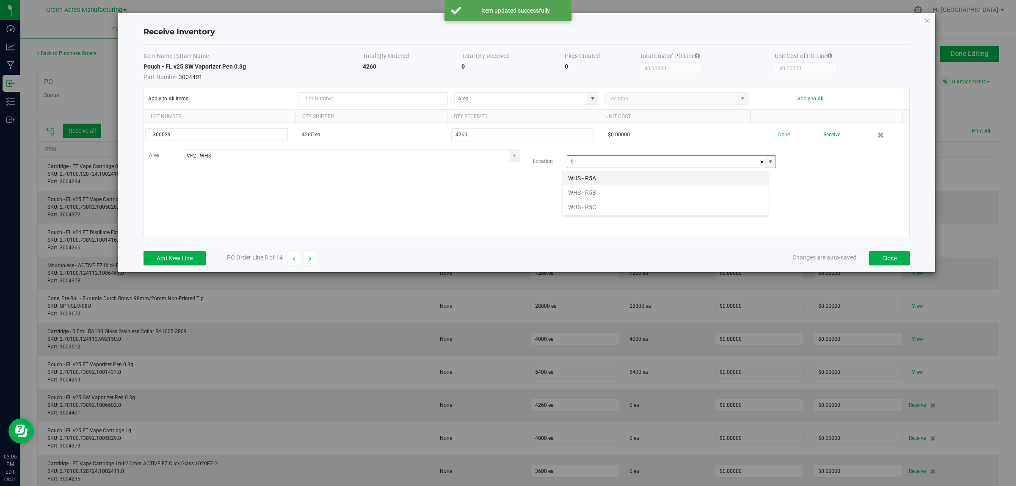
scroll to position [13, 207]
click at [595, 208] on li "WHS - R5C" at bounding box center [666, 207] width 206 height 14
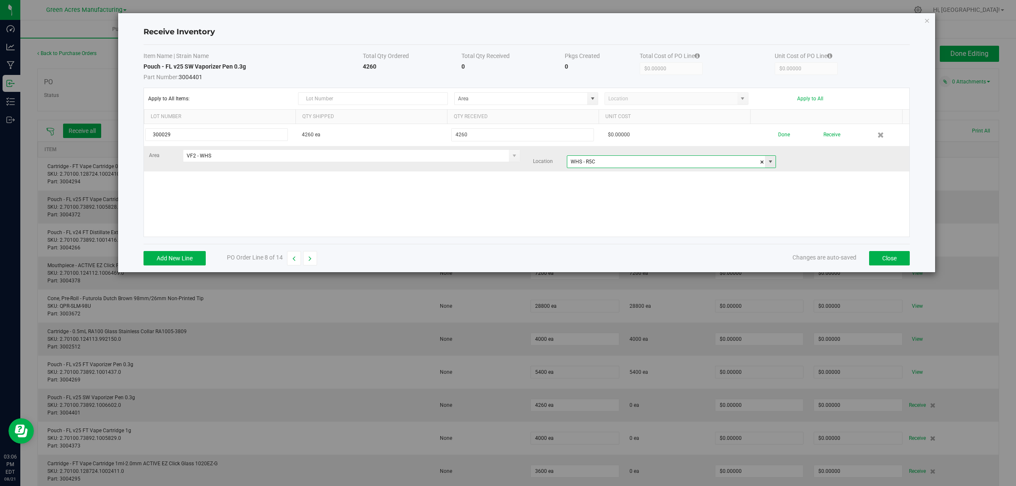
click at [587, 162] on input "WHS - R5C" at bounding box center [666, 162] width 198 height 12
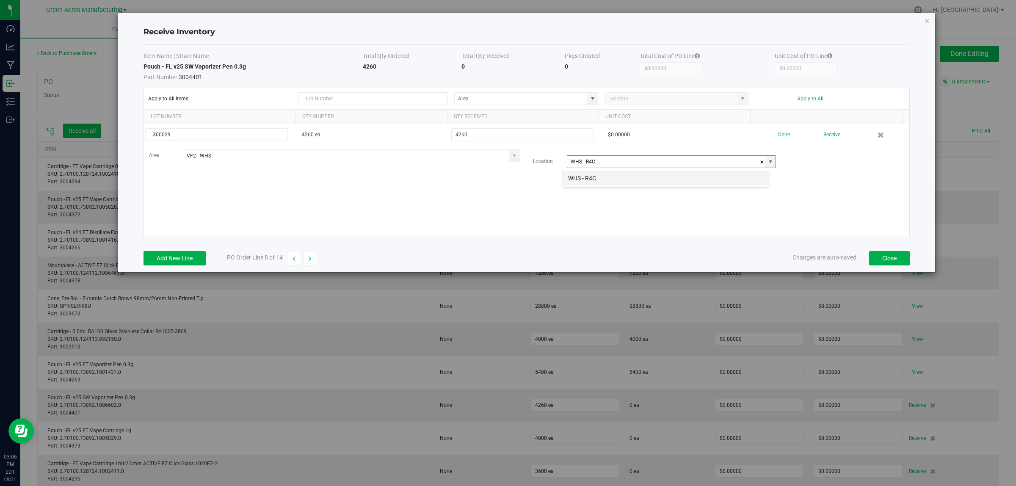
click at [590, 181] on li "WHS - R4C" at bounding box center [666, 178] width 206 height 14
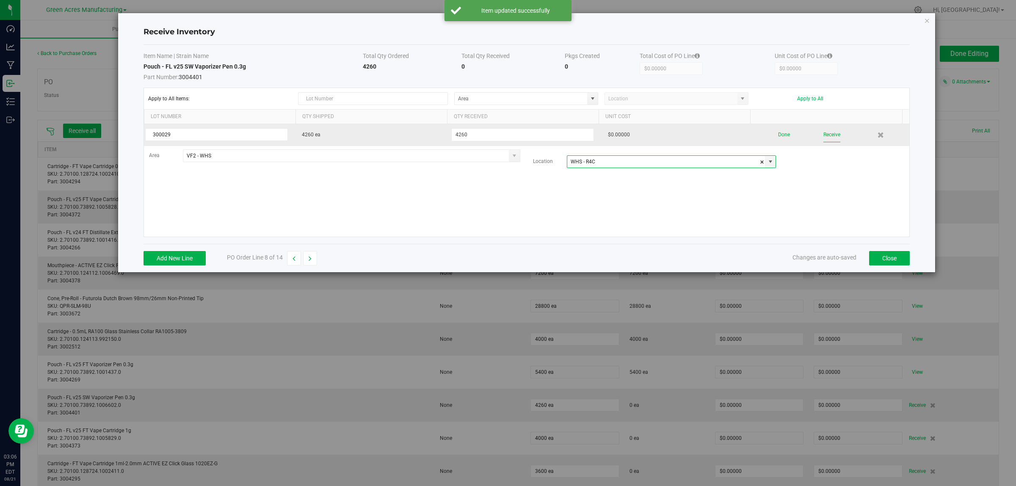
type input "WHS - R4C"
click at [827, 135] on button "Receive" at bounding box center [831, 134] width 17 height 15
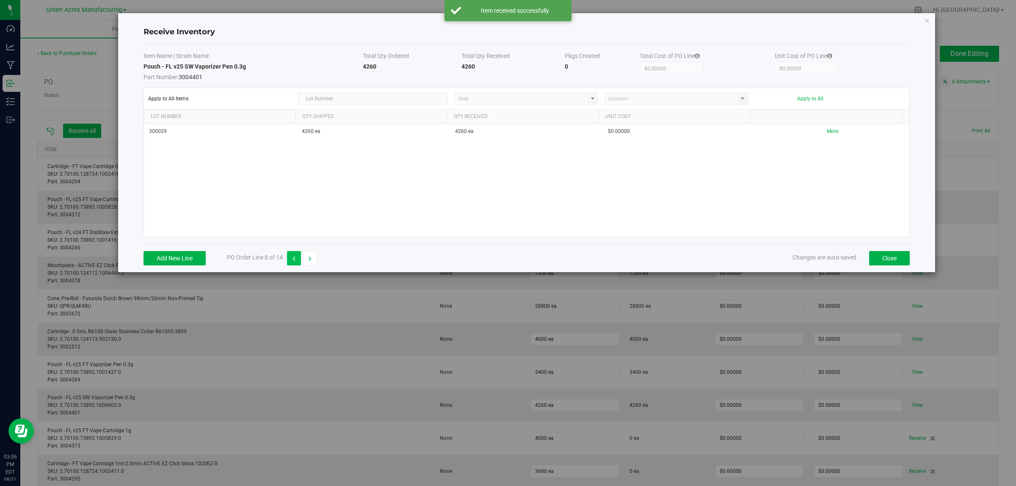
click at [293, 259] on icon "button" at bounding box center [293, 259] width 3 height 6
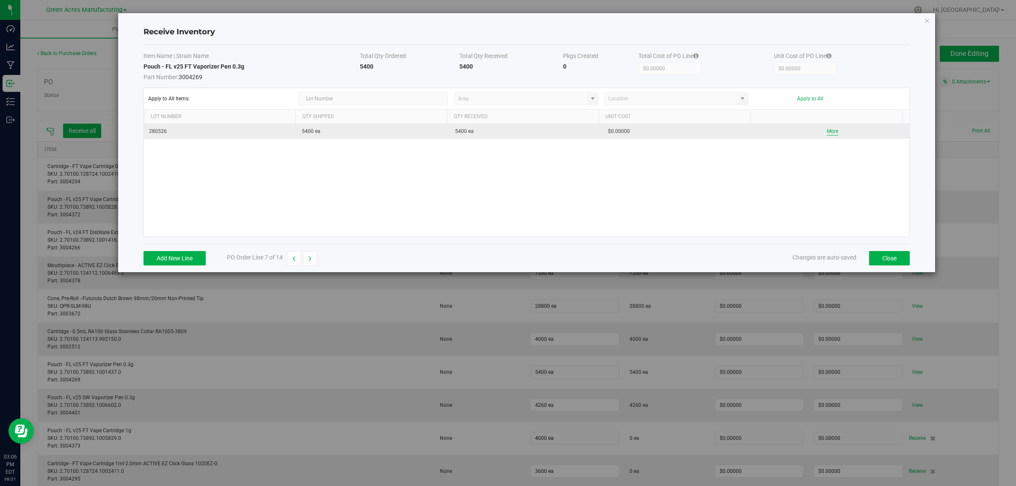
click at [827, 130] on button "More" at bounding box center [832, 131] width 11 height 8
click at [315, 260] on button "button" at bounding box center [310, 258] width 14 height 14
click at [312, 259] on button "button" at bounding box center [310, 258] width 14 height 14
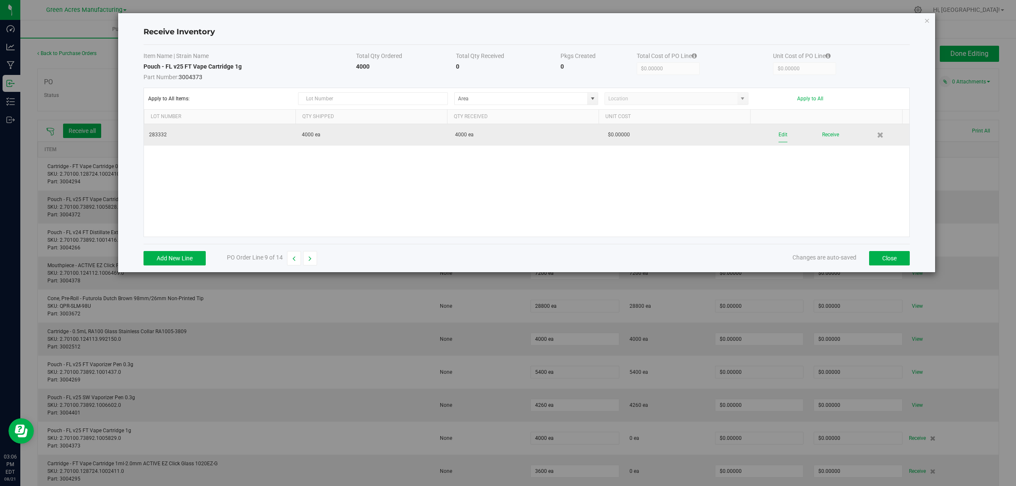
click at [778, 132] on button "Edit" at bounding box center [782, 134] width 9 height 15
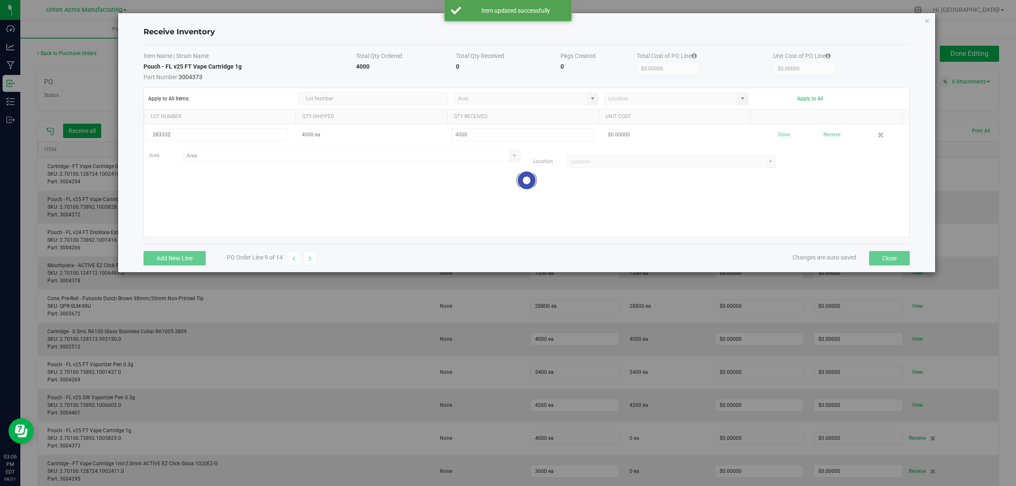
click at [235, 154] on div at bounding box center [526, 180] width 765 height 113
click at [235, 154] on input at bounding box center [346, 156] width 326 height 12
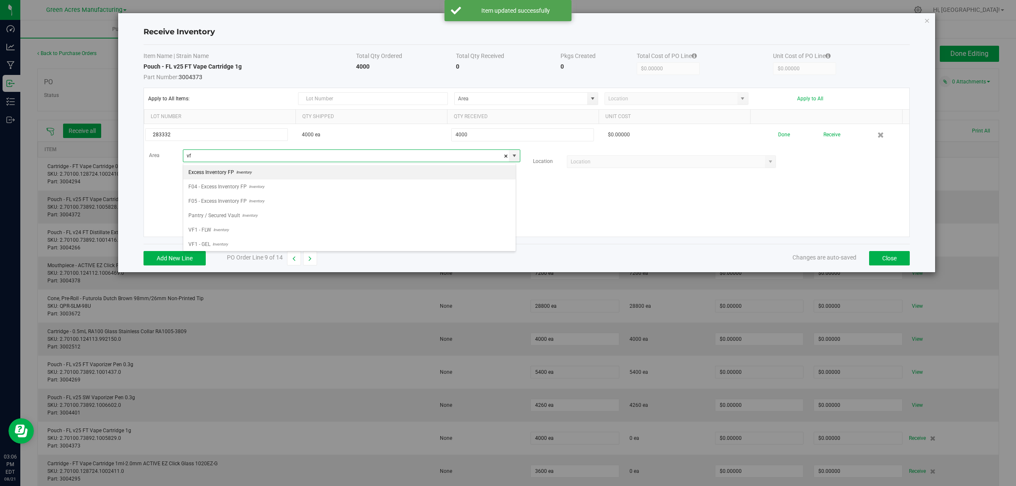
scroll to position [13, 333]
drag, startPoint x: 223, startPoint y: 245, endPoint x: 241, endPoint y: 242, distance: 19.0
click at [223, 245] on span "Inventory" at bounding box center [221, 244] width 17 height 13
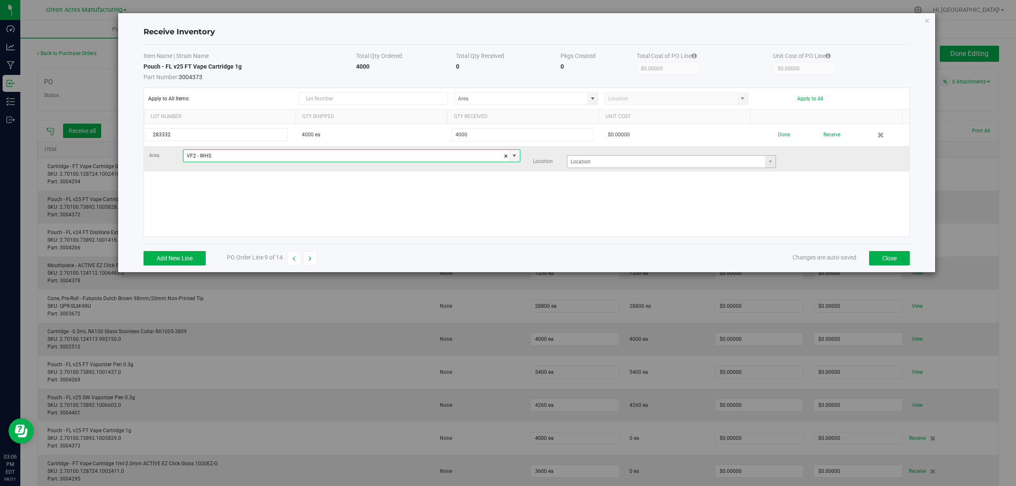
type input "VF2 - WHS"
click at [612, 164] on input at bounding box center [666, 162] width 198 height 12
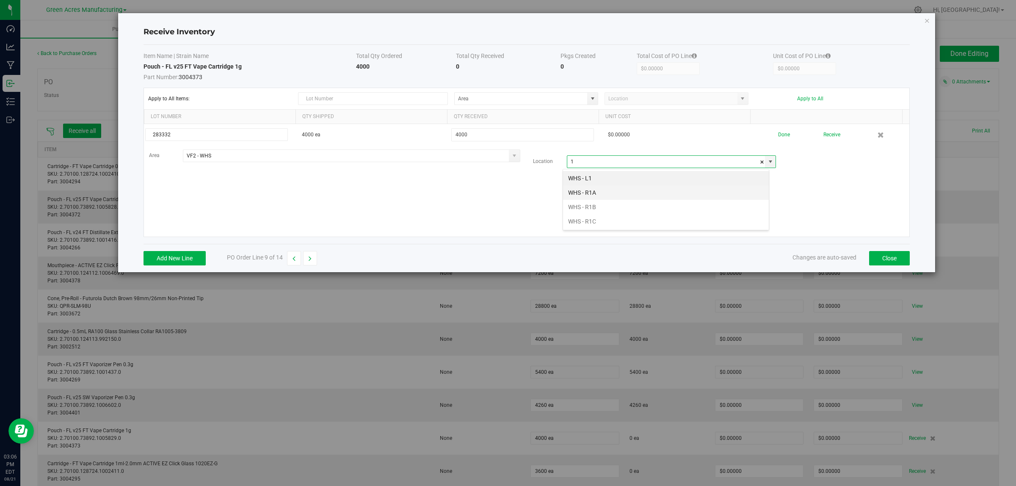
scroll to position [13, 207]
click at [598, 190] on li "WHS - R1A" at bounding box center [666, 192] width 206 height 14
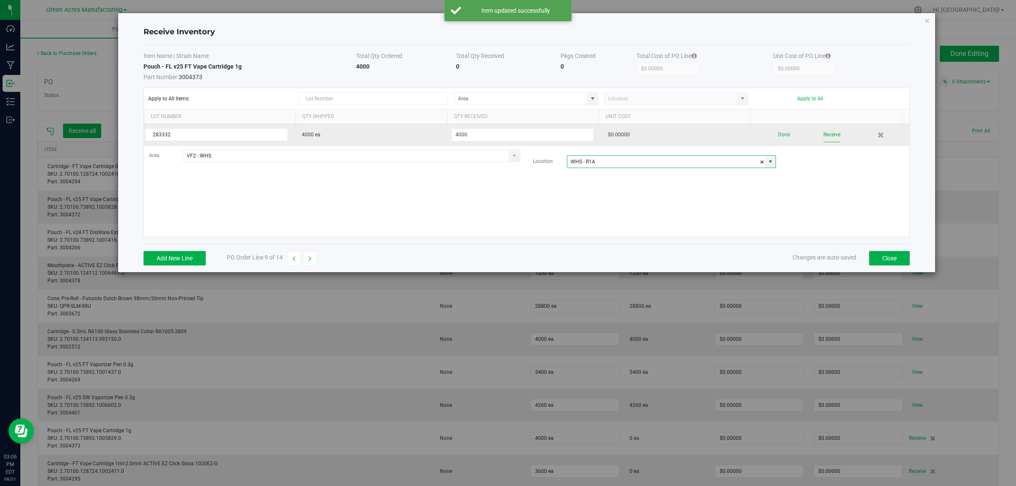
type input "WHS - R1A"
click at [824, 134] on button "Receive" at bounding box center [831, 134] width 17 height 15
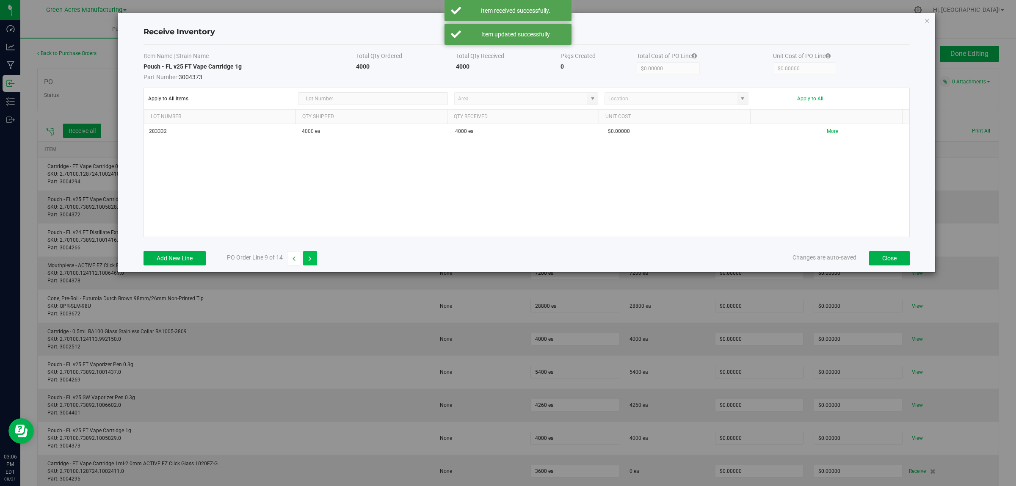
click at [309, 259] on button "button" at bounding box center [310, 258] width 14 height 14
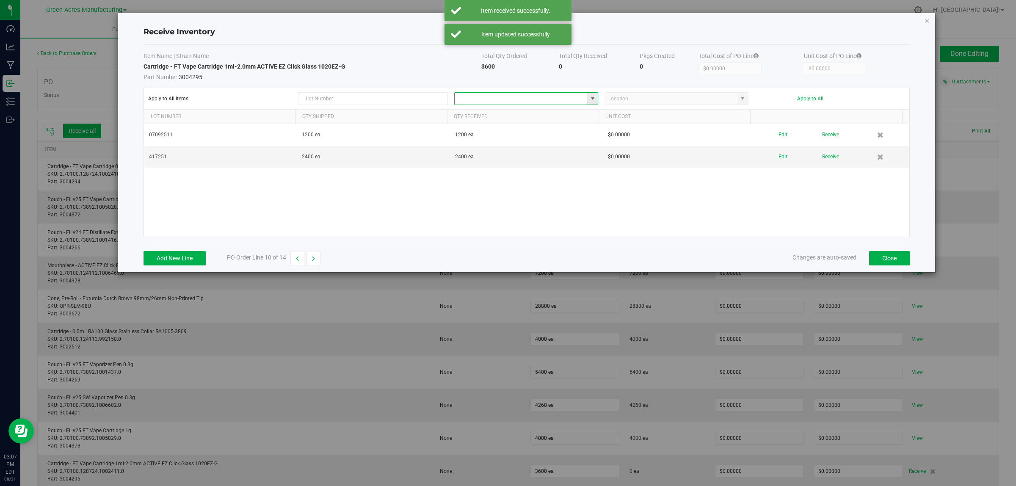
click at [534, 98] on input at bounding box center [521, 99] width 132 height 12
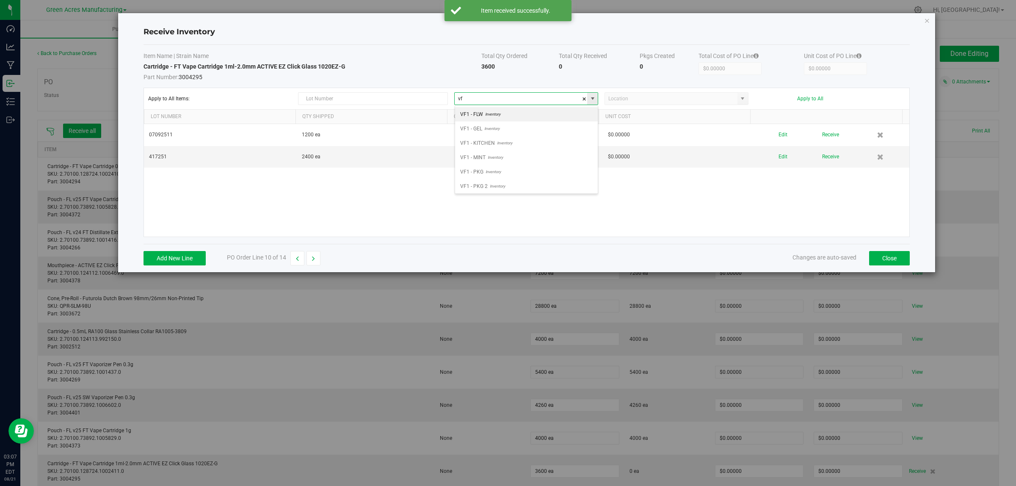
scroll to position [13, 143]
click at [496, 187] on span "Inventory" at bounding box center [493, 186] width 17 height 13
type input "VF2 - WHS"
click at [633, 96] on input at bounding box center [671, 99] width 132 height 12
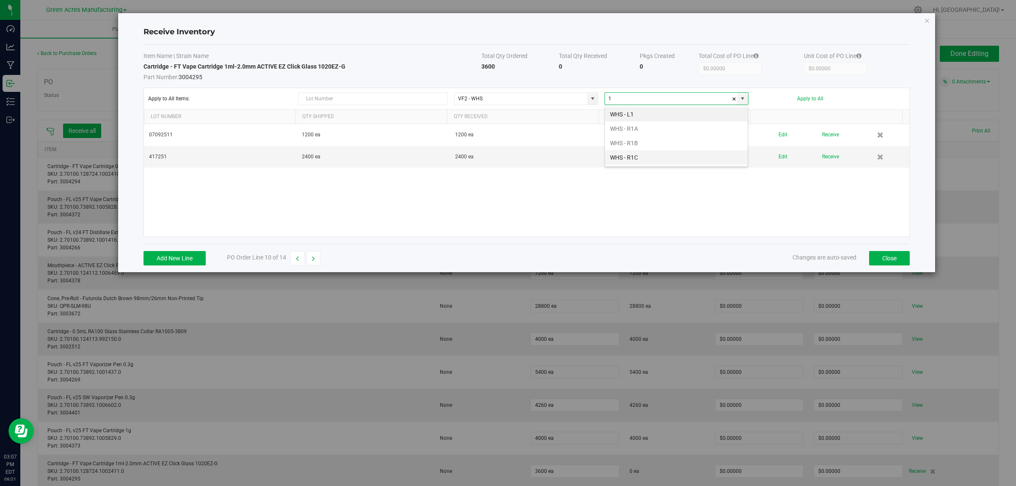
click at [632, 160] on li "WHS - R1C" at bounding box center [676, 157] width 143 height 14
type input "WHS - R1C"
click at [811, 98] on button "Apply to All" at bounding box center [810, 99] width 26 height 6
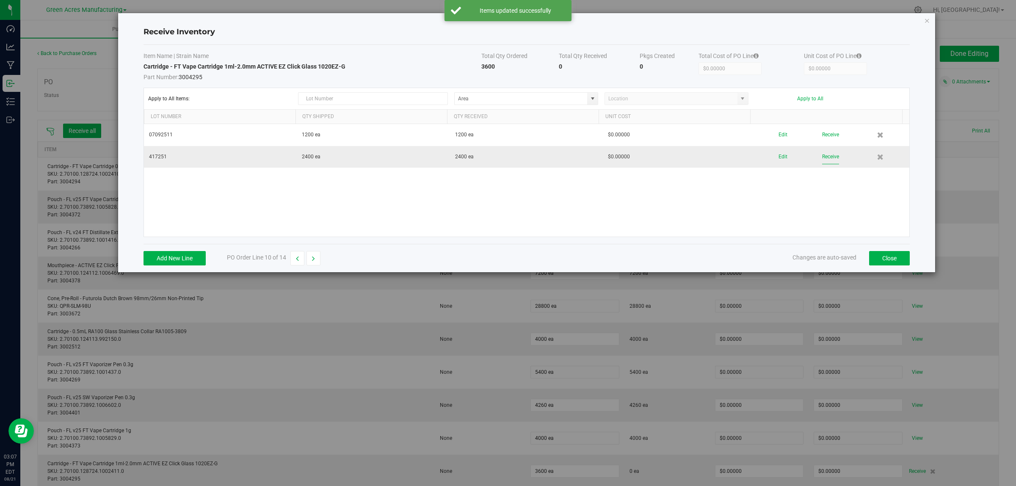
click at [824, 160] on button "Receive" at bounding box center [830, 156] width 17 height 15
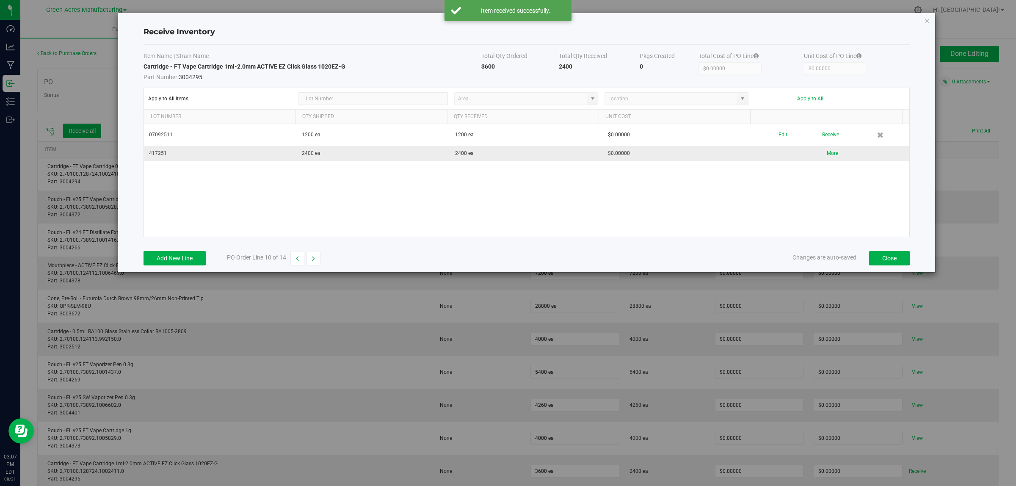
click at [829, 134] on button "Receive" at bounding box center [830, 134] width 17 height 15
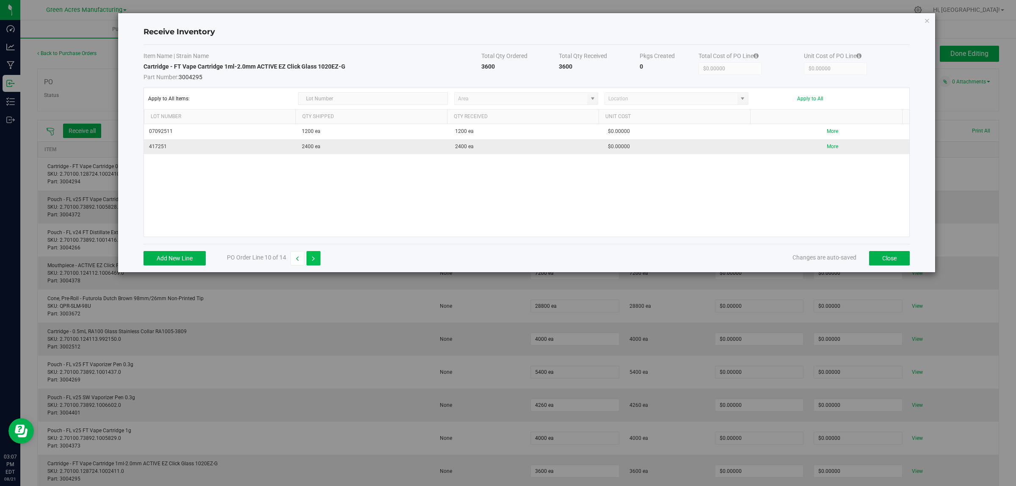
click at [312, 259] on icon "button" at bounding box center [313, 259] width 3 height 6
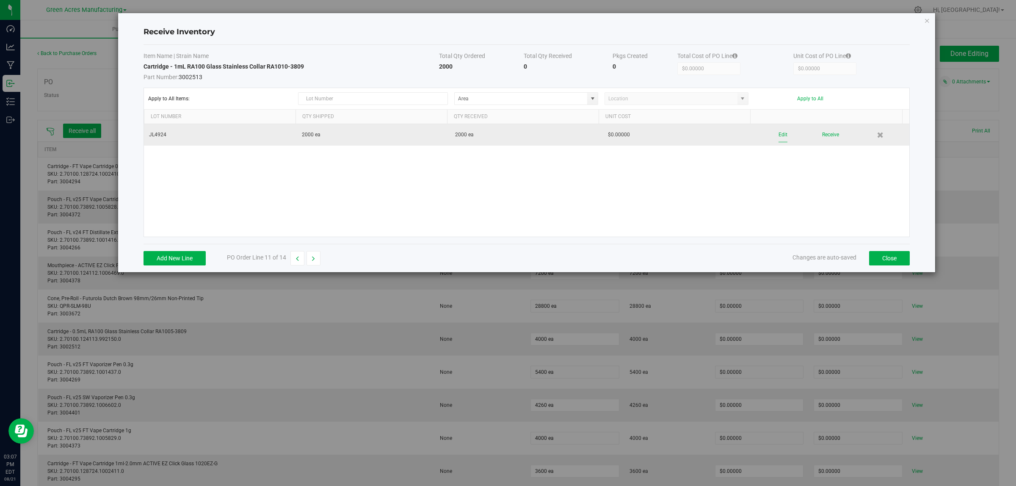
click at [778, 133] on button "Edit" at bounding box center [782, 134] width 9 height 15
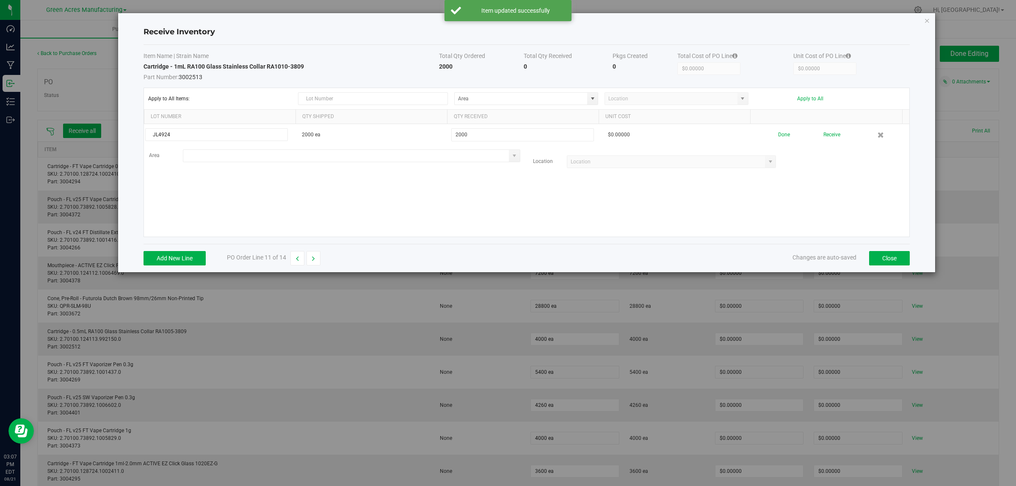
click at [322, 157] on input at bounding box center [346, 156] width 326 height 12
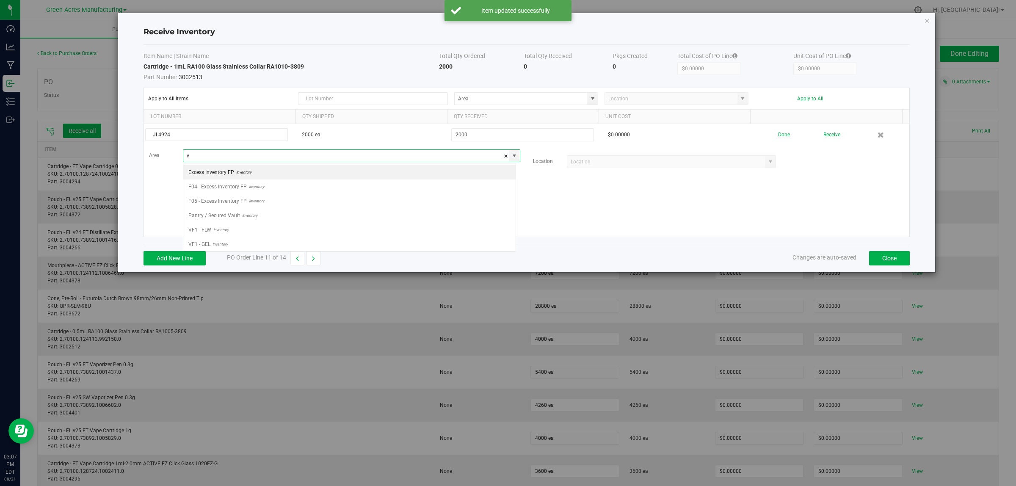
scroll to position [13, 333]
click at [273, 242] on li "VF2 - WHS Inventory" at bounding box center [349, 244] width 332 height 14
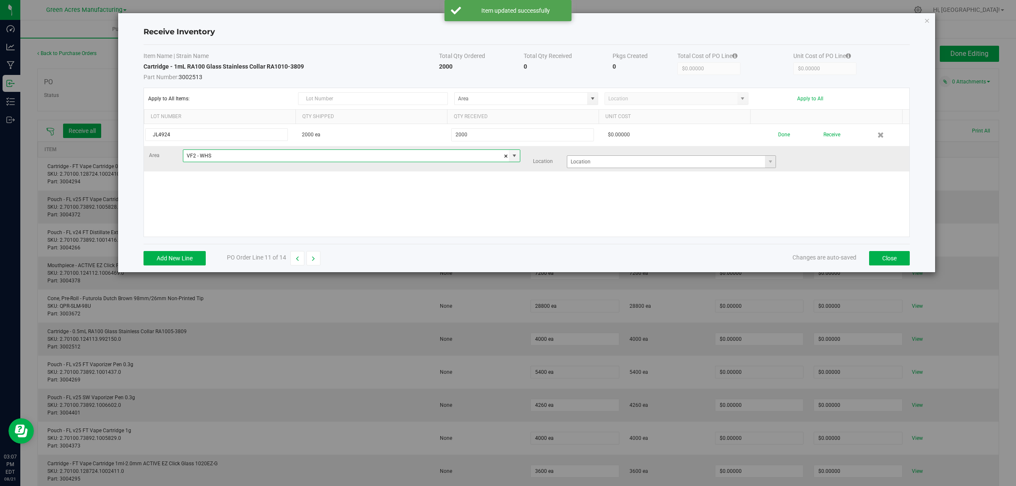
type input "VF2 - WHS"
click at [593, 161] on input at bounding box center [666, 162] width 198 height 12
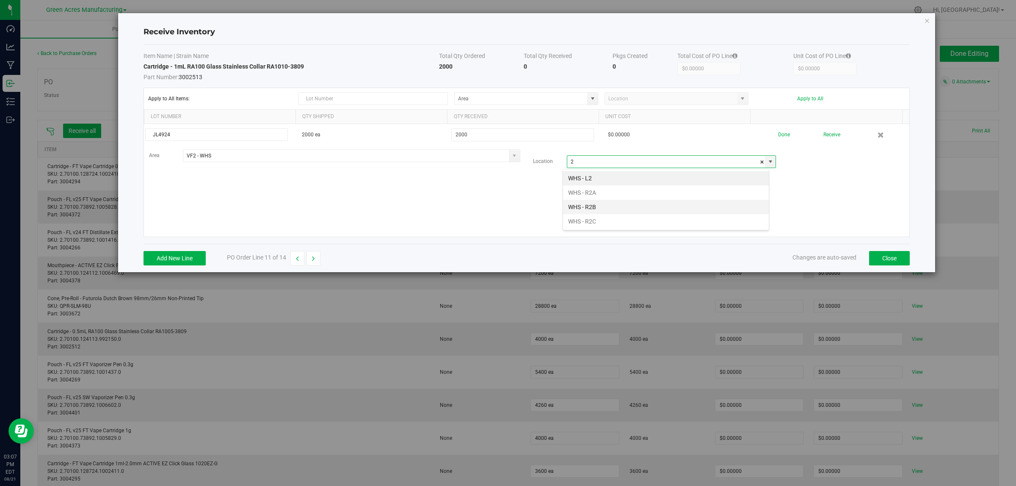
scroll to position [13, 207]
click at [576, 221] on li "WHS - R2C" at bounding box center [666, 221] width 206 height 14
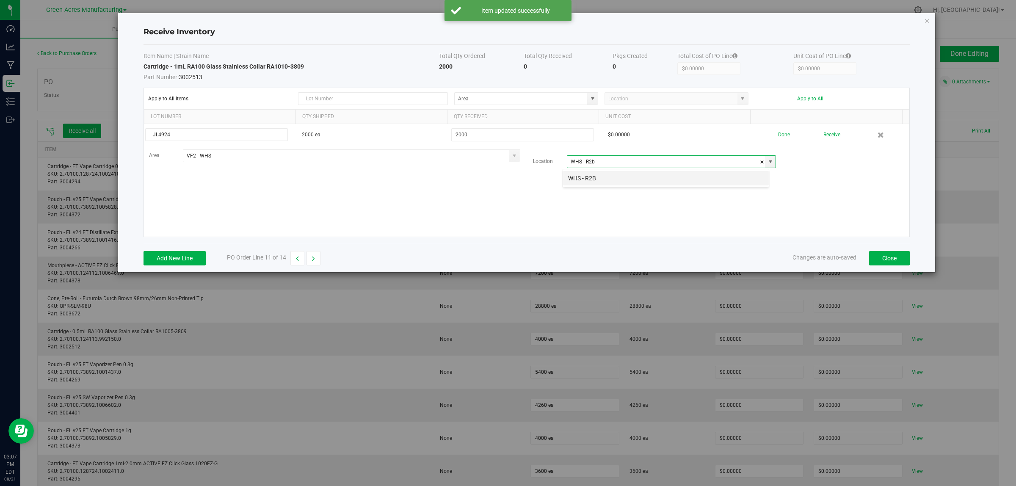
click at [610, 180] on li "WHS - R2B" at bounding box center [666, 178] width 206 height 14
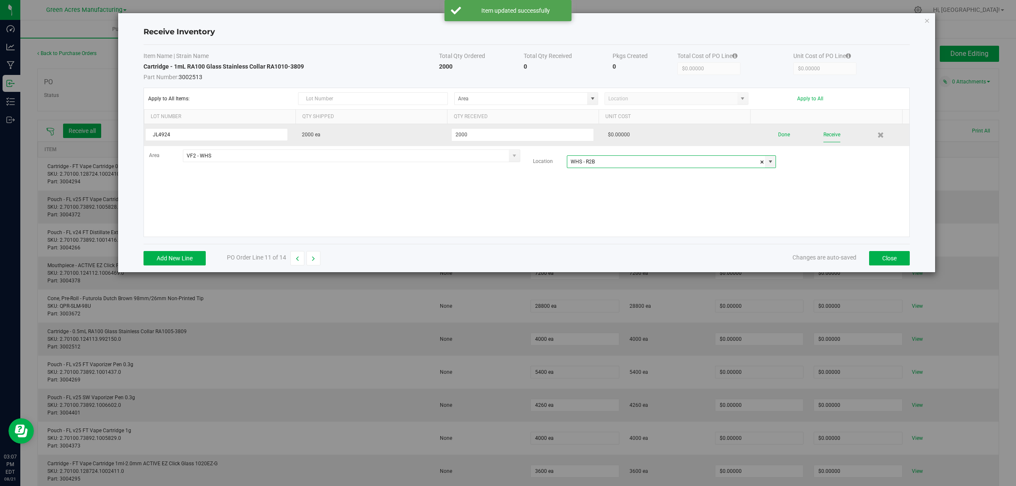
type input "WHS - R2B"
click at [823, 130] on button "Receive" at bounding box center [831, 134] width 17 height 15
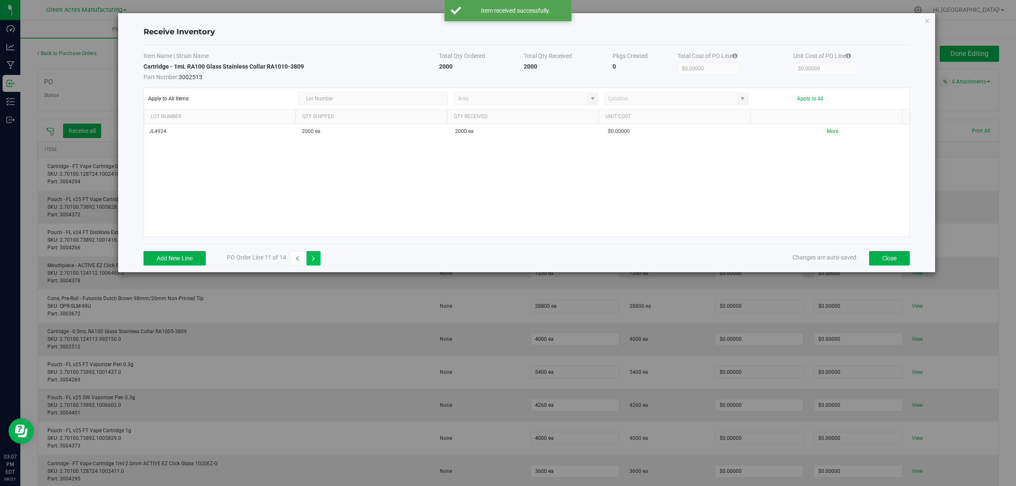
click at [314, 260] on icon "button" at bounding box center [313, 259] width 3 height 6
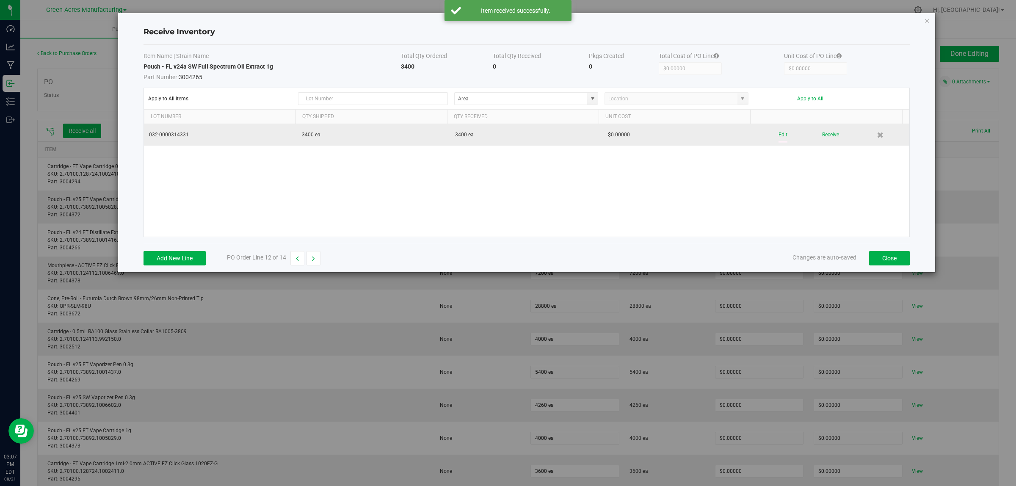
click at [778, 135] on button "Edit" at bounding box center [782, 134] width 9 height 15
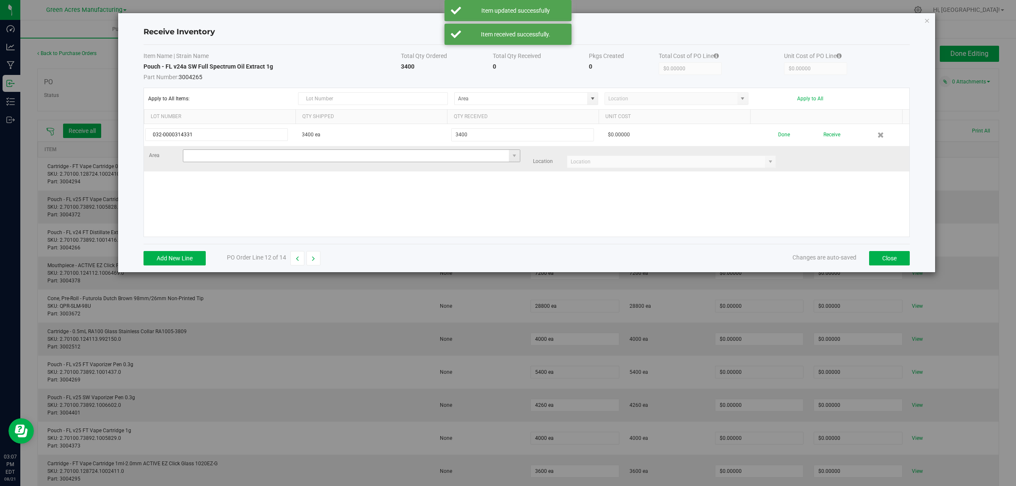
click at [223, 157] on input at bounding box center [346, 156] width 326 height 12
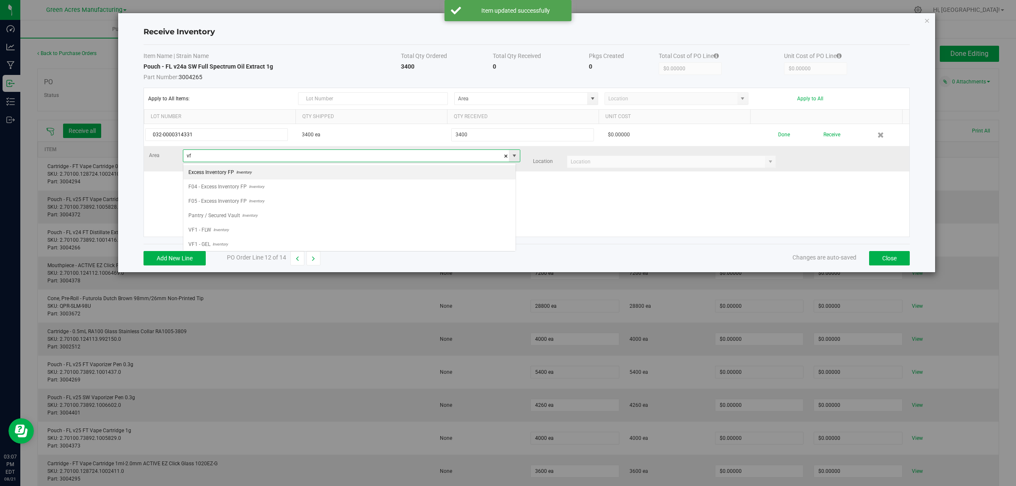
scroll to position [13, 333]
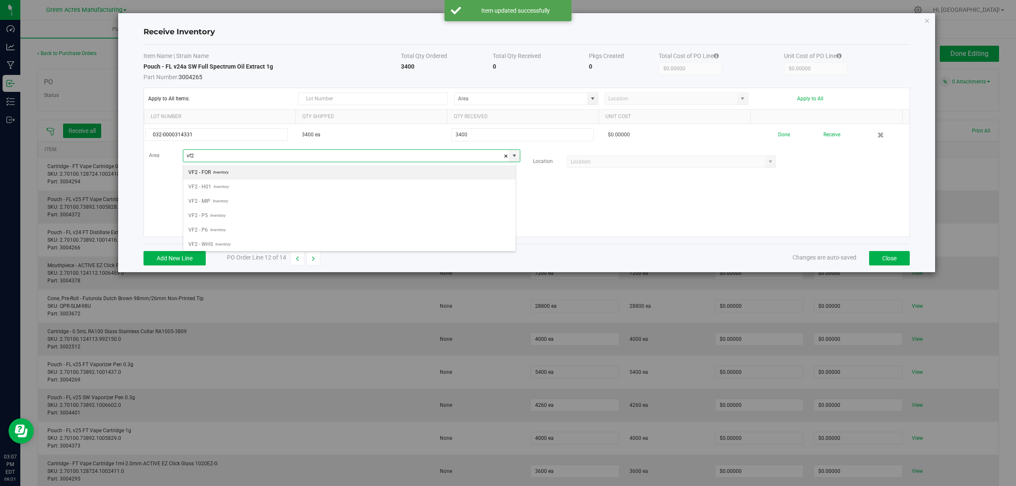
click at [203, 243] on span "VF2 - WHS" at bounding box center [200, 244] width 25 height 13
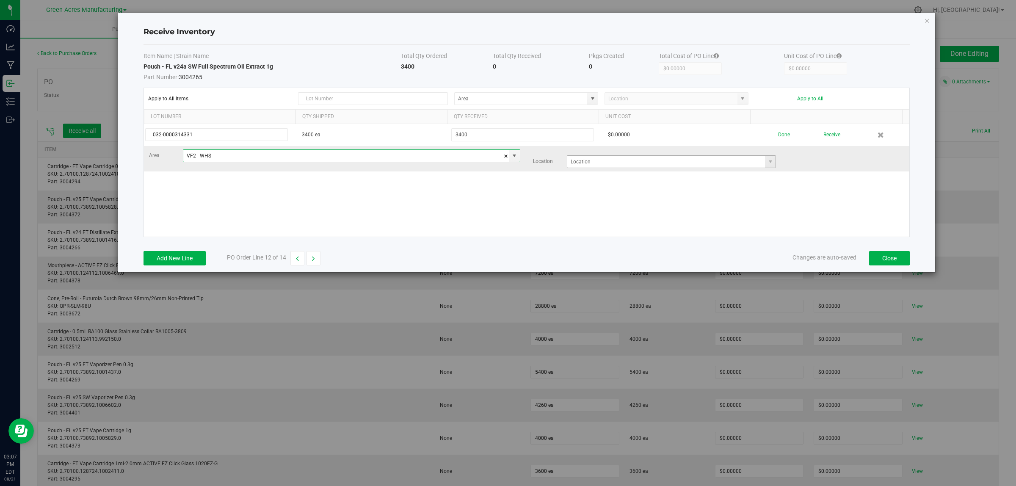
type input "VF2 - WHS"
click at [632, 161] on input at bounding box center [666, 162] width 198 height 12
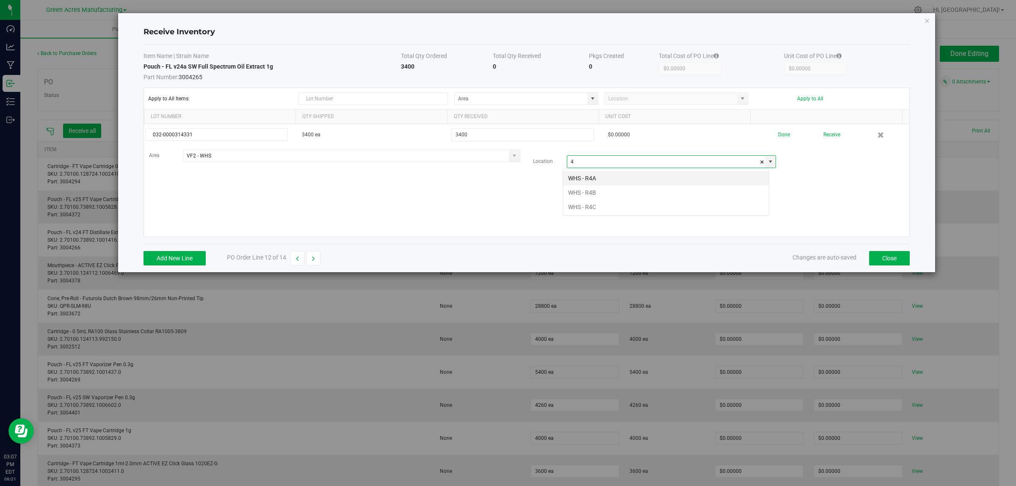
scroll to position [13, 207]
click at [593, 216] on div "WHS - R4A WHS - R4B WHS - R4C" at bounding box center [665, 192] width 207 height 47
click at [596, 209] on li "WHS - R4C" at bounding box center [666, 207] width 206 height 14
click at [580, 206] on li "WHS - R6C" at bounding box center [666, 207] width 206 height 14
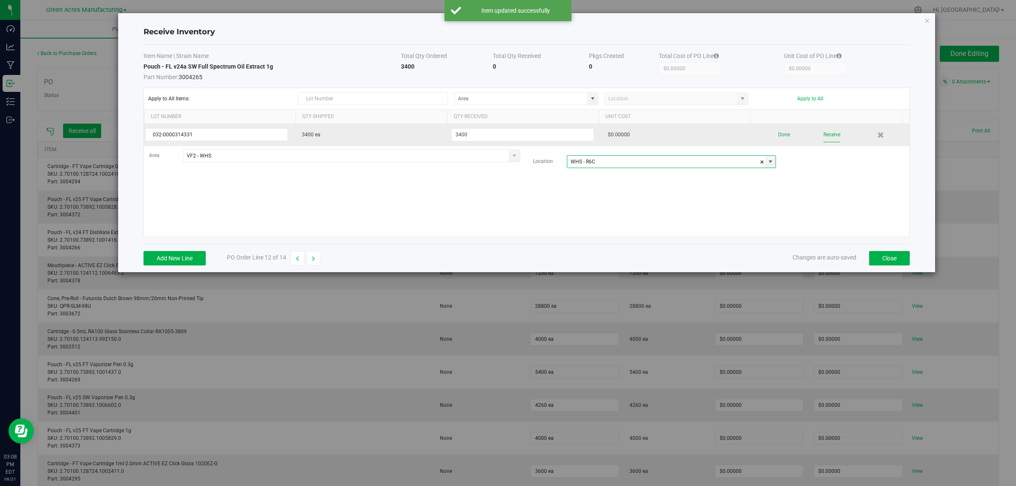
type input "WHS - R6C"
click at [823, 135] on button "Receive" at bounding box center [831, 134] width 17 height 15
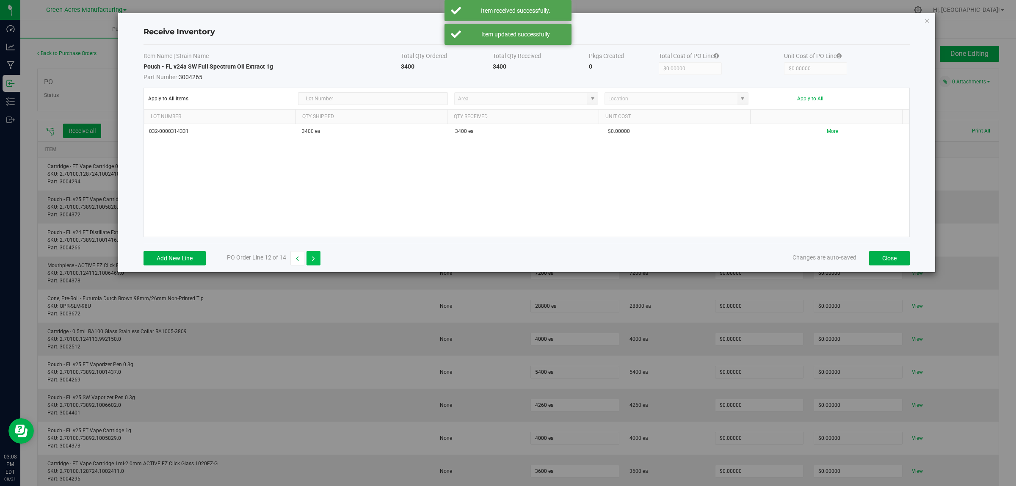
click at [314, 259] on icon "button" at bounding box center [313, 259] width 3 height 6
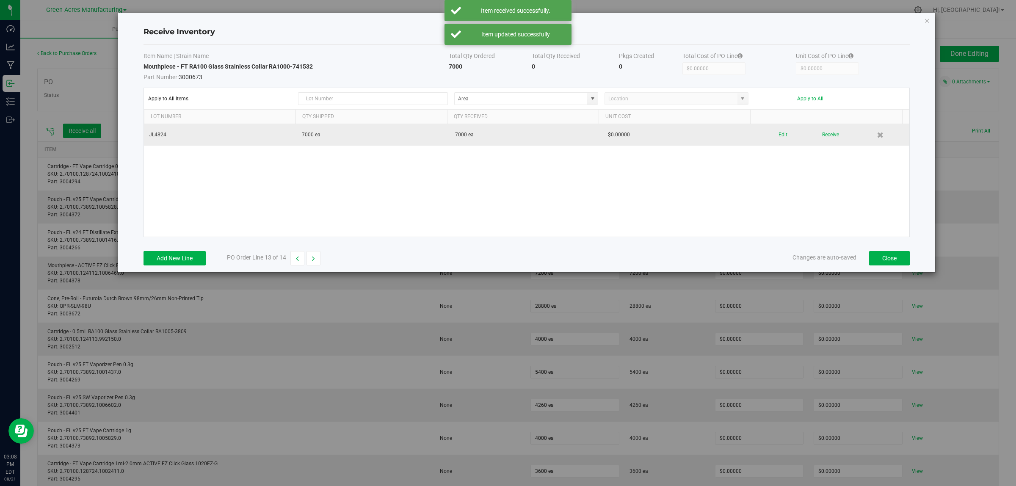
click at [783, 136] on div "Edit Receive" at bounding box center [832, 134] width 143 height 15
click at [778, 136] on button "Edit" at bounding box center [782, 134] width 9 height 15
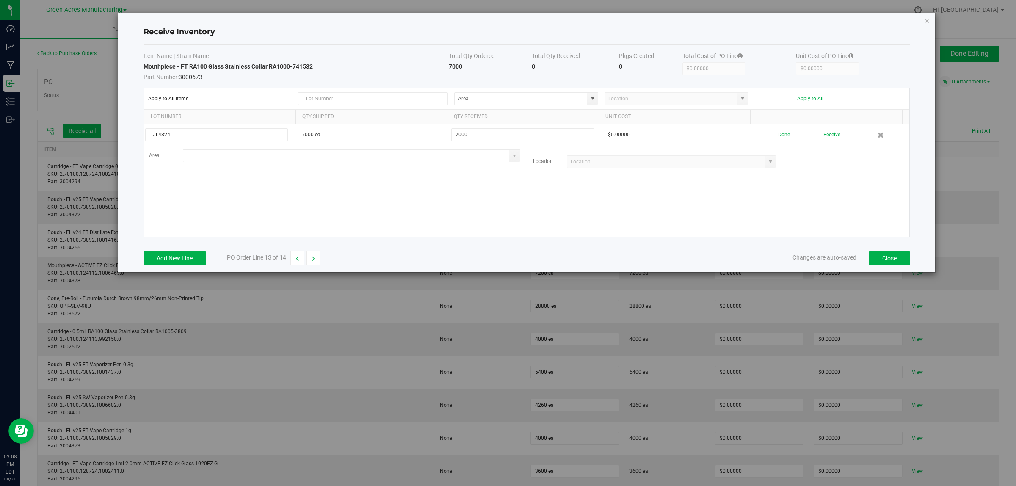
click at [377, 156] on input at bounding box center [346, 156] width 326 height 12
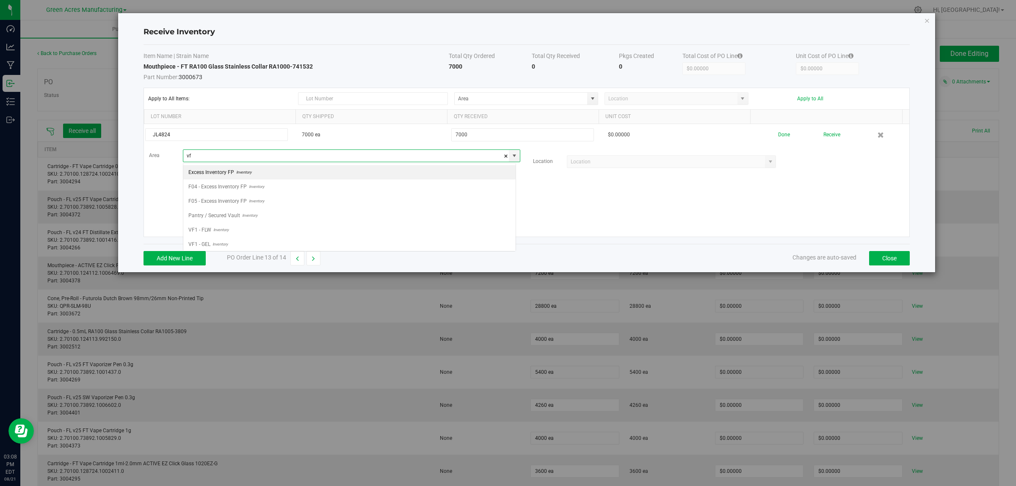
scroll to position [13, 333]
click at [233, 244] on li "VF2 - WHS Inventory" at bounding box center [349, 244] width 332 height 14
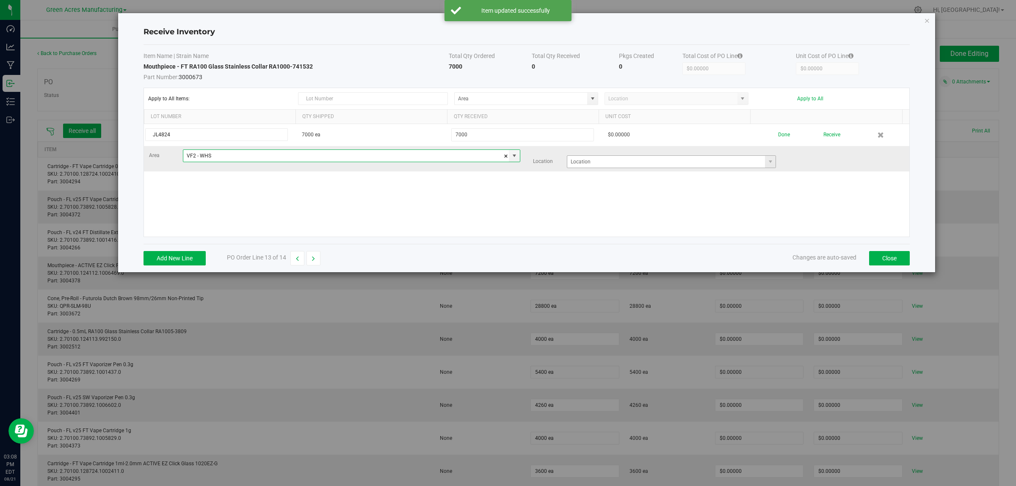
type input "VF2 - WHS"
click at [594, 164] on input at bounding box center [666, 162] width 198 height 12
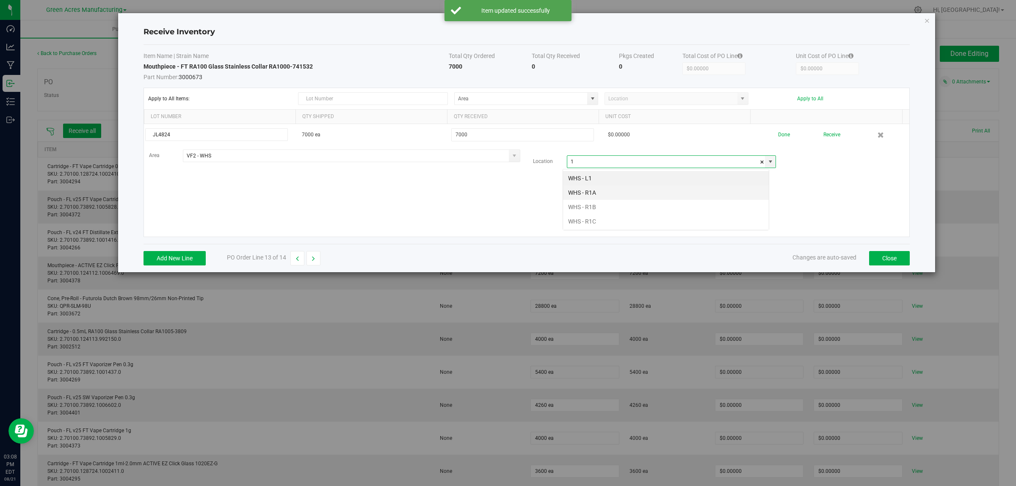
scroll to position [13, 207]
click at [592, 221] on li "WHS - R1C" at bounding box center [666, 221] width 206 height 14
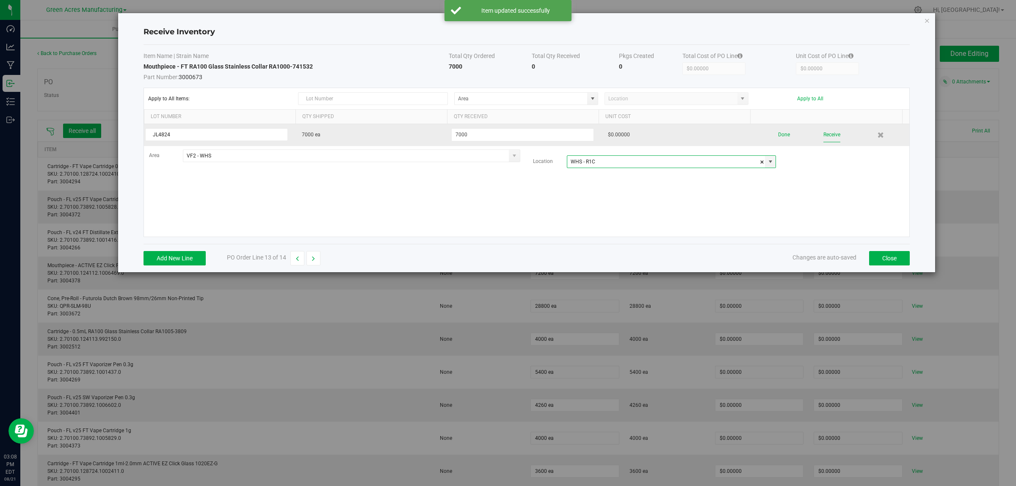
type input "WHS - R1C"
click at [823, 132] on button "Receive" at bounding box center [831, 134] width 17 height 15
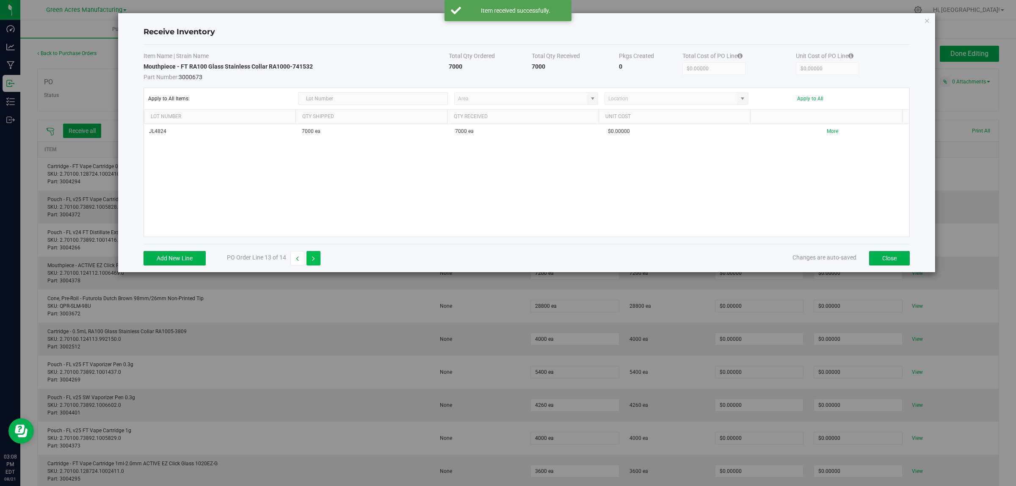
click at [314, 260] on icon "button" at bounding box center [313, 259] width 3 height 6
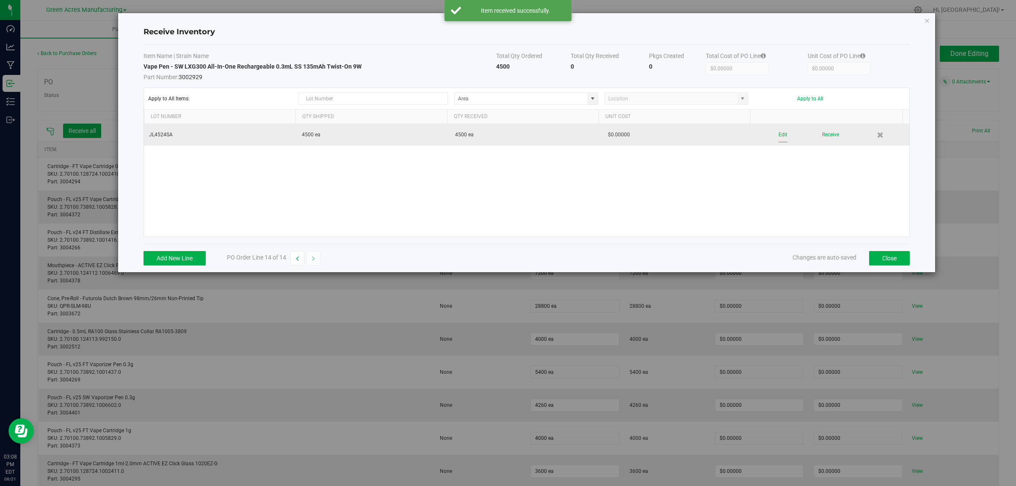
click at [779, 134] on button "Edit" at bounding box center [782, 134] width 9 height 15
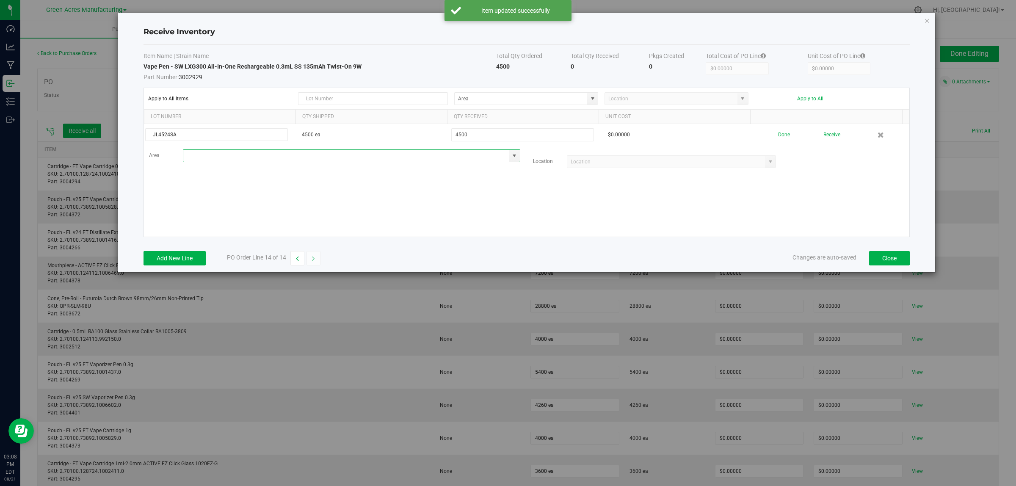
click at [231, 156] on input at bounding box center [346, 156] width 326 height 12
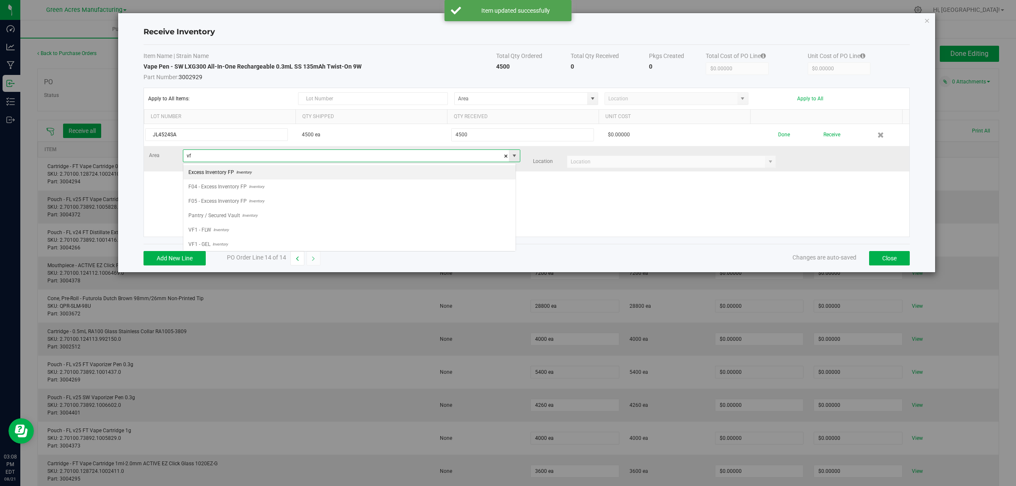
scroll to position [13, 333]
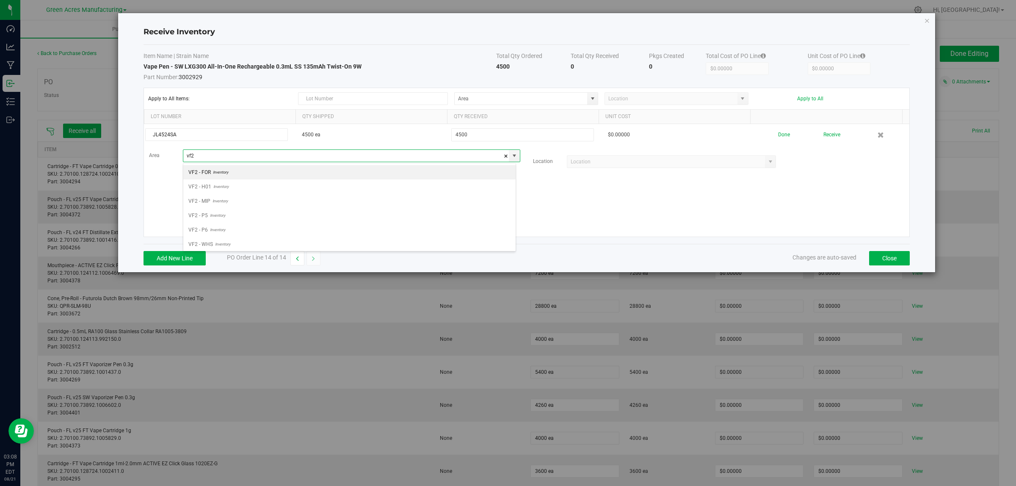
click at [230, 248] on span "Inventory" at bounding box center [221, 244] width 17 height 13
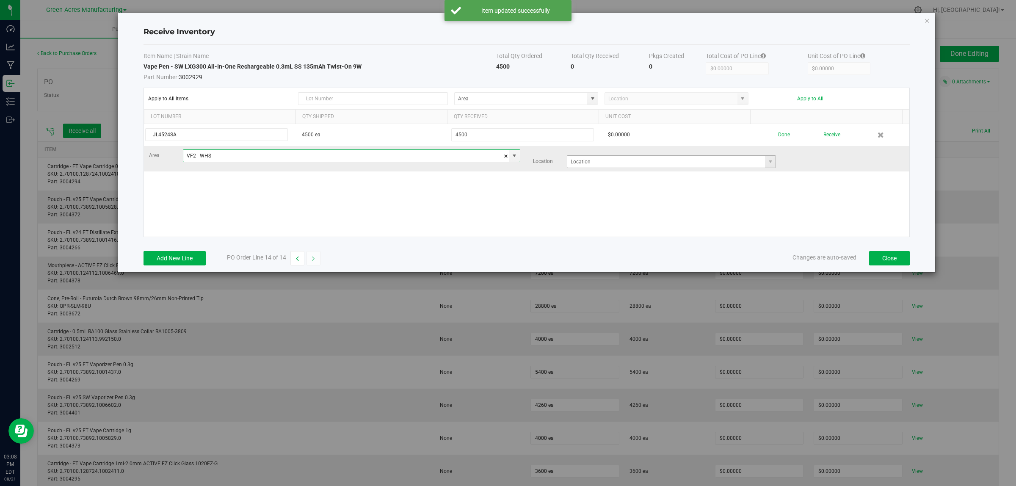
type input "VF2 - WHS"
click at [617, 165] on input at bounding box center [666, 162] width 198 height 12
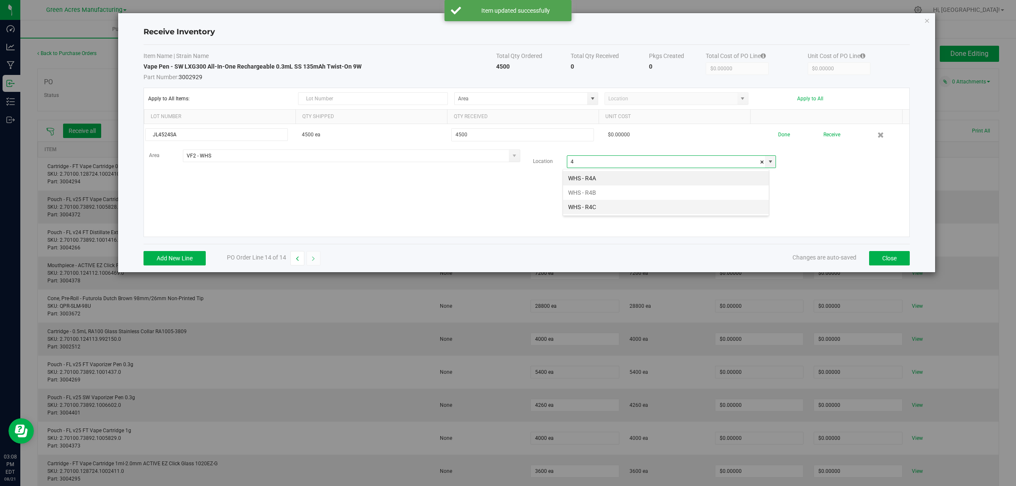
click at [598, 206] on li "WHS - R4C" at bounding box center [666, 207] width 206 height 14
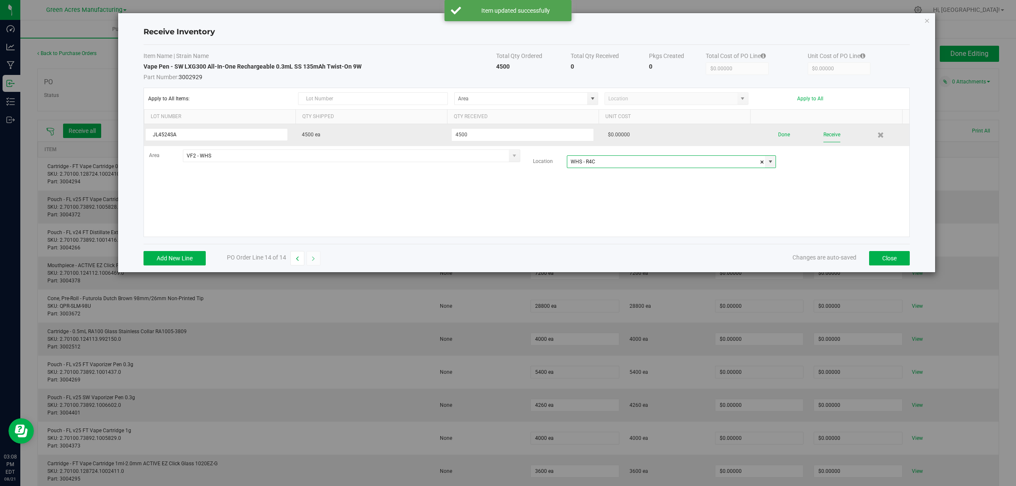
type input "WHS - R4C"
click at [828, 135] on button "Receive" at bounding box center [831, 134] width 17 height 15
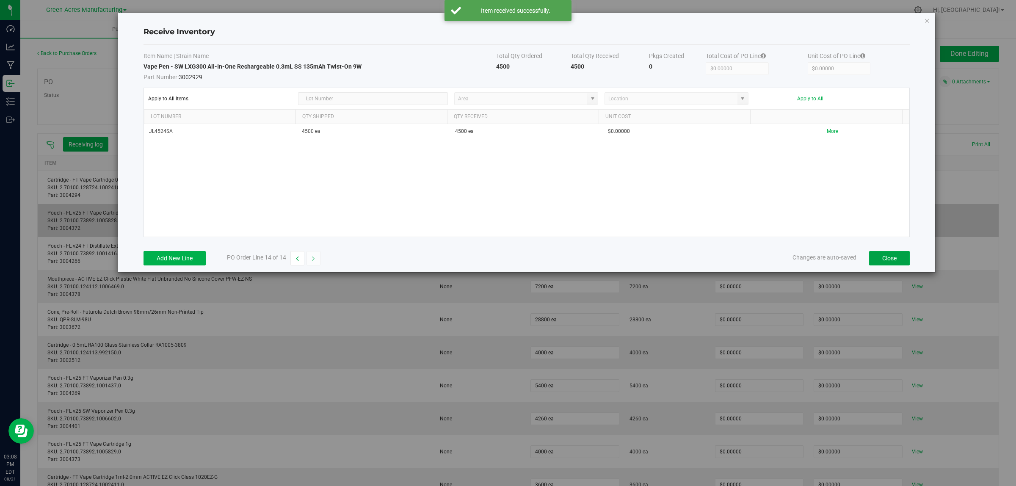
drag, startPoint x: 897, startPoint y: 260, endPoint x: 909, endPoint y: 234, distance: 28.8
click at [897, 260] on button "Close" at bounding box center [889, 258] width 41 height 14
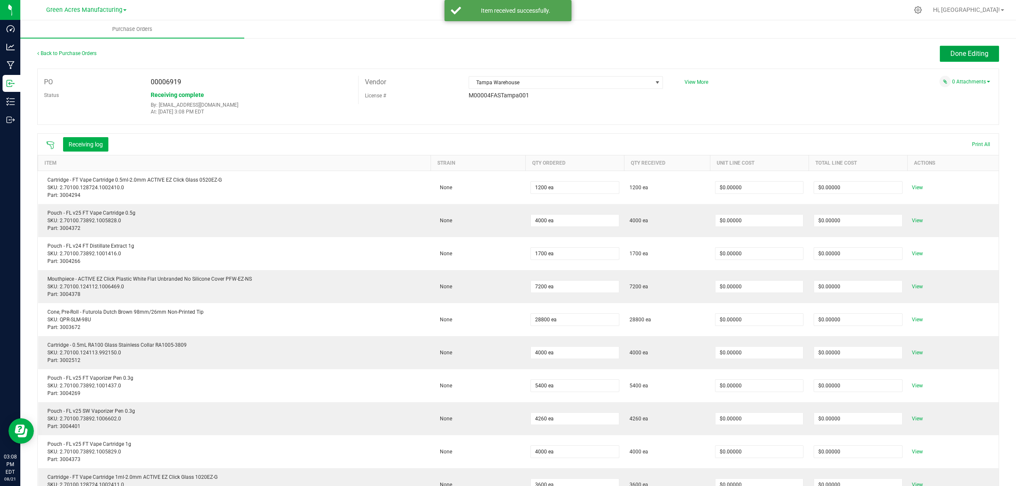
click at [970, 52] on span "Done Editing" at bounding box center [969, 54] width 38 height 8
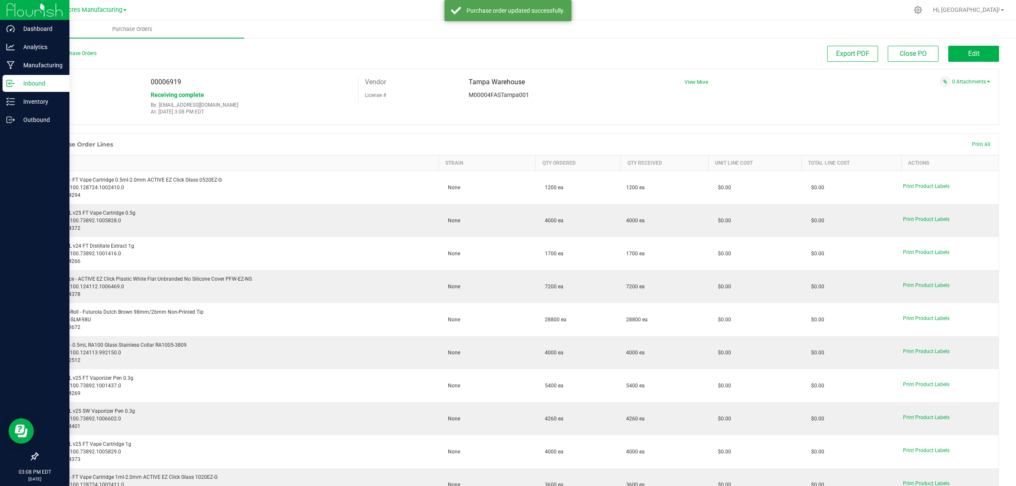
click at [5, 77] on div "Inbound" at bounding box center [36, 83] width 67 height 17
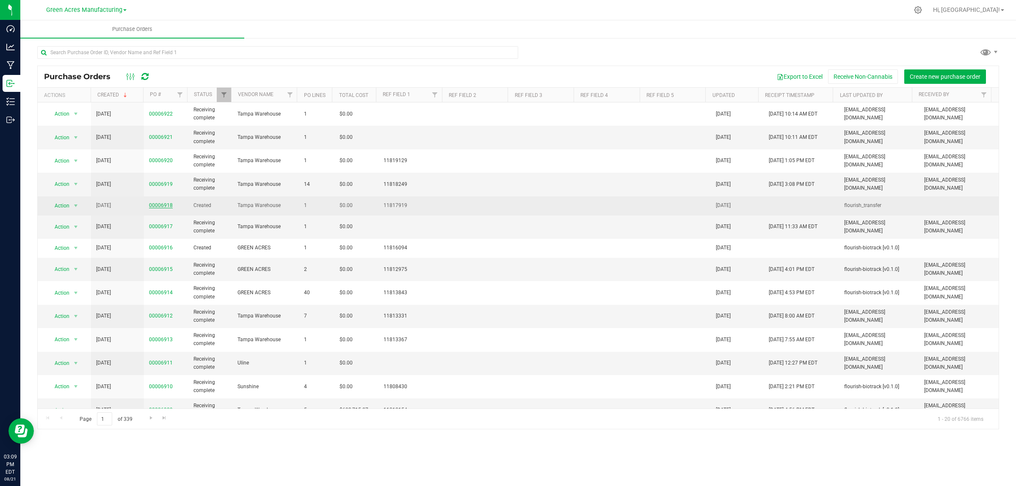
click at [157, 207] on link "00006918" at bounding box center [161, 205] width 24 height 6
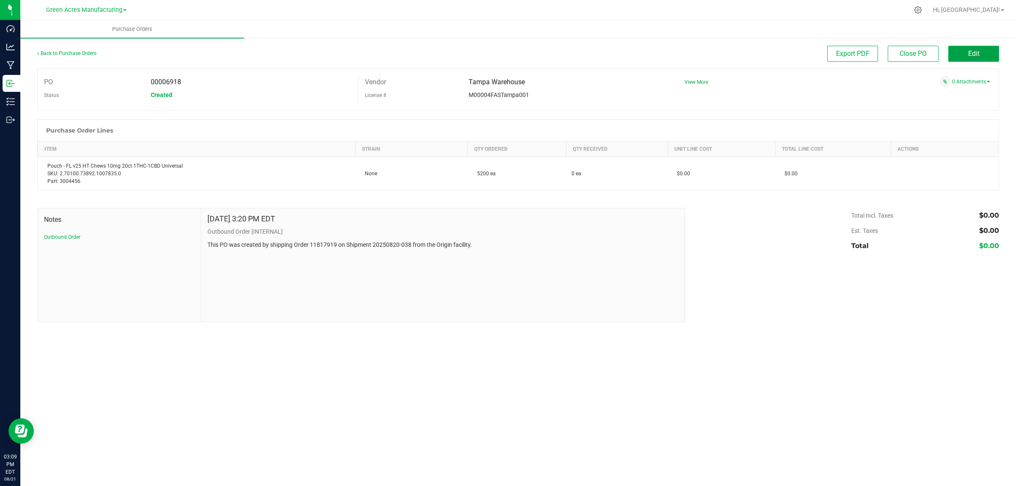
click at [977, 48] on button "Edit" at bounding box center [973, 54] width 51 height 16
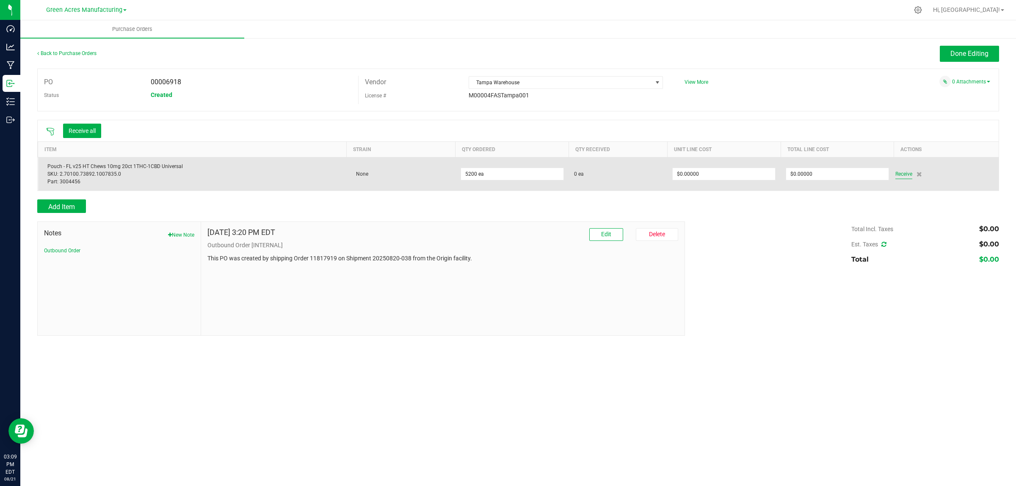
click at [904, 176] on span "Receive" at bounding box center [903, 174] width 17 height 10
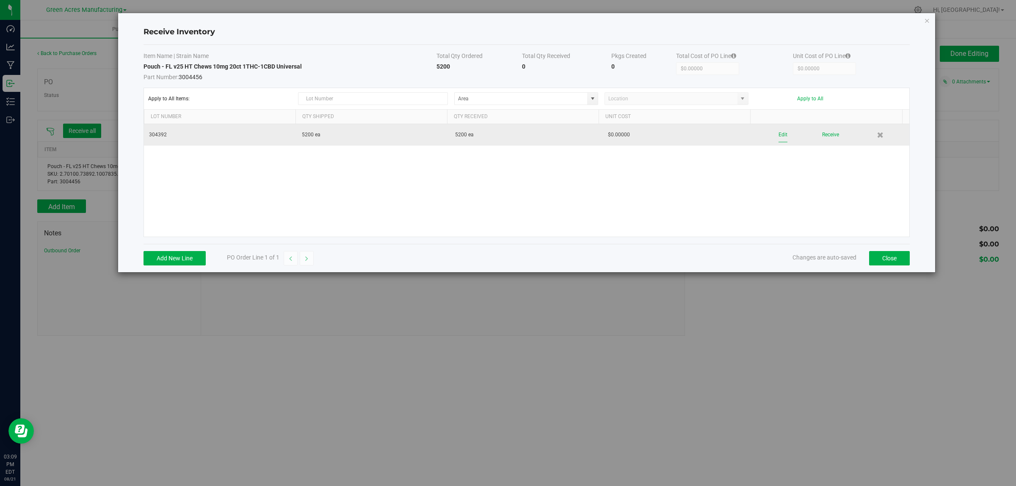
click at [778, 132] on button "Edit" at bounding box center [782, 134] width 9 height 15
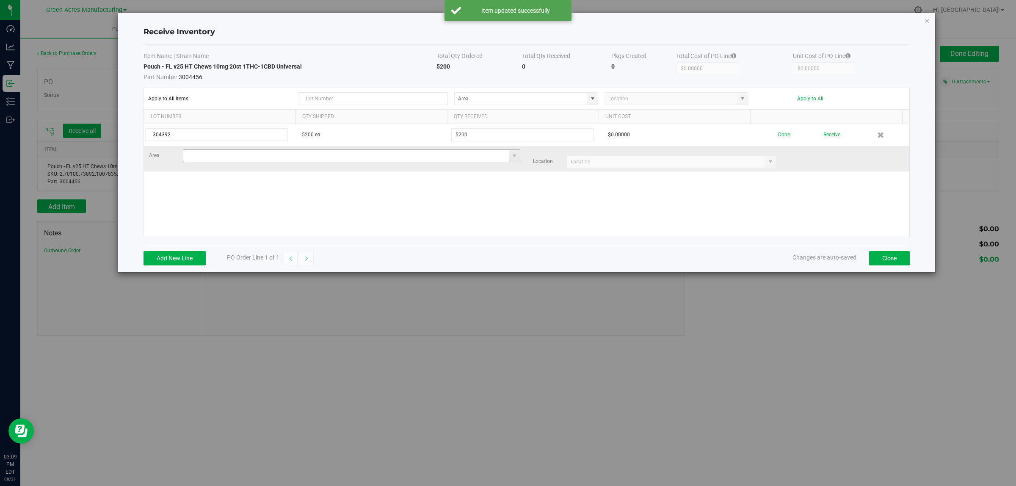
click at [215, 157] on input at bounding box center [346, 156] width 326 height 12
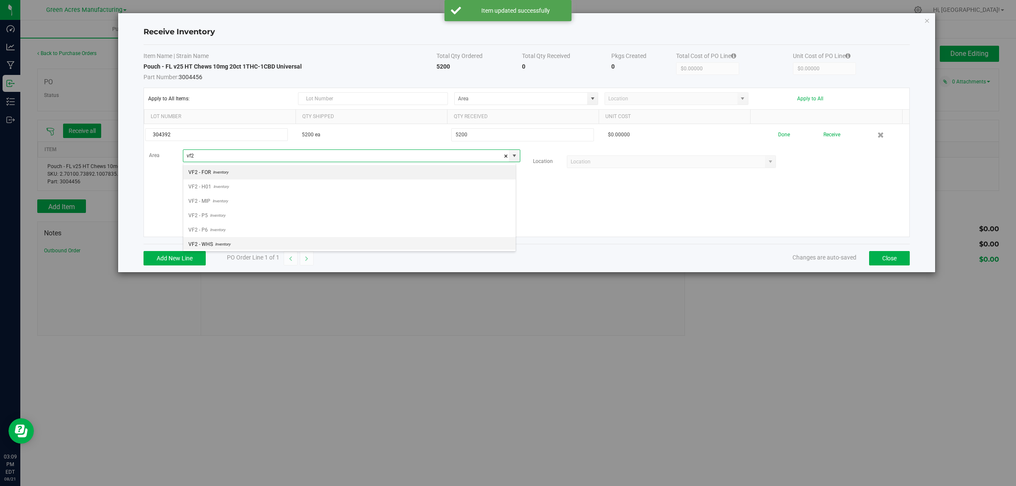
click at [209, 241] on span "VF2 - WHS" at bounding box center [200, 244] width 25 height 13
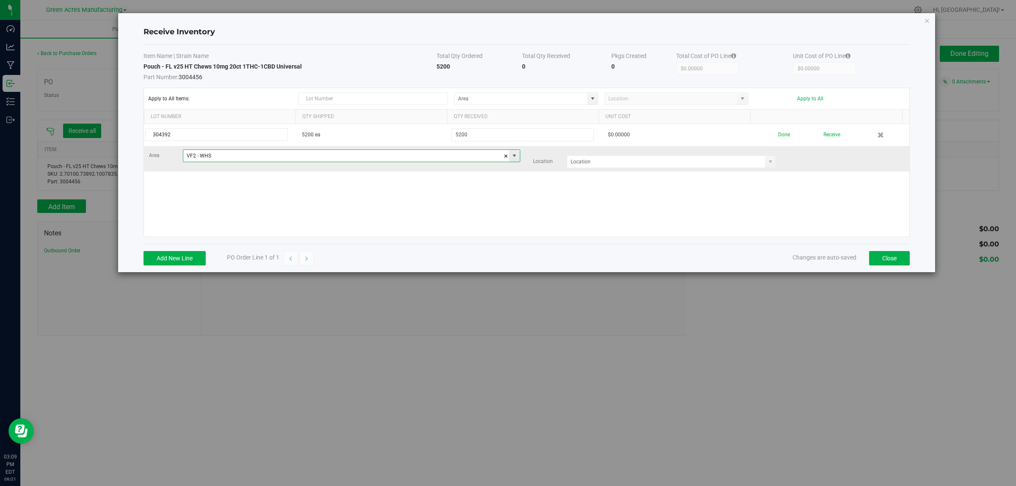
click at [221, 156] on input "VF2 - WHS" at bounding box center [346, 156] width 326 height 12
type input "VF1 - RMS"
click at [649, 170] on td "Area VF1 - RMS Location" at bounding box center [526, 158] width 765 height 25
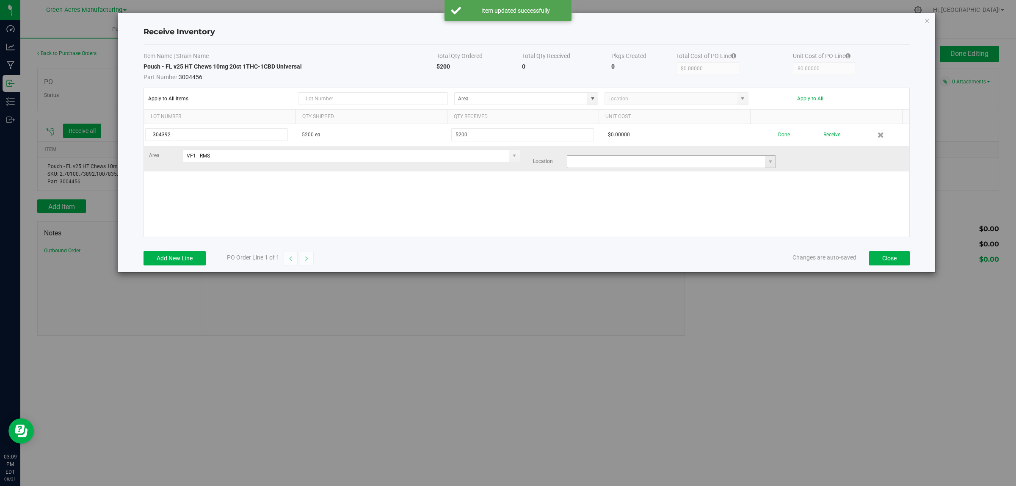
click at [650, 161] on input at bounding box center [666, 162] width 198 height 12
type input "h"
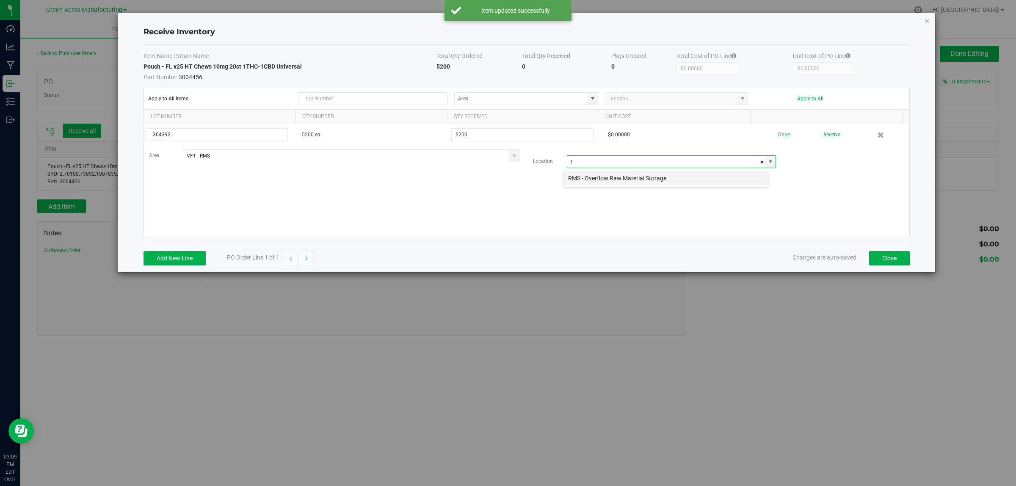
click at [644, 177] on li "RMS - Overflow Raw Material Storage" at bounding box center [666, 178] width 206 height 14
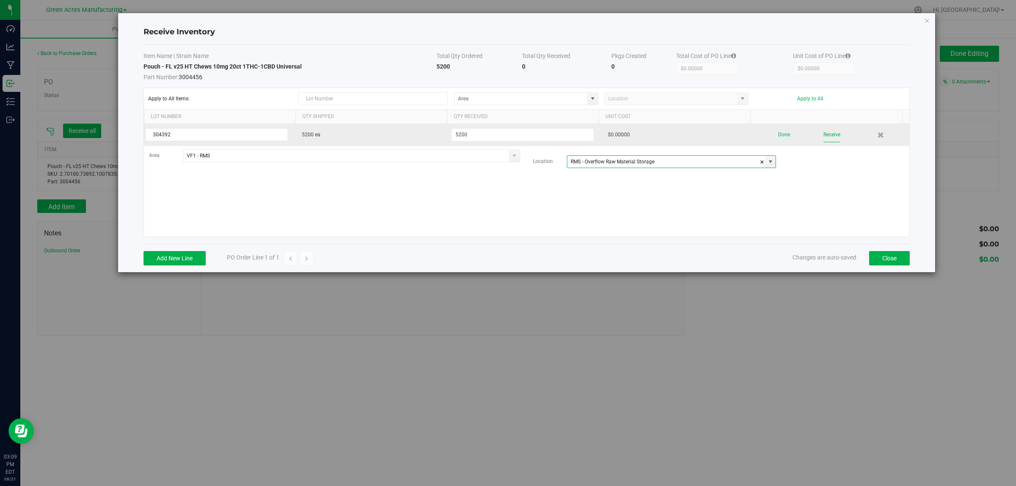
type input "RMS - Overflow Raw Material Storage"
click at [823, 133] on button "Receive" at bounding box center [831, 134] width 17 height 15
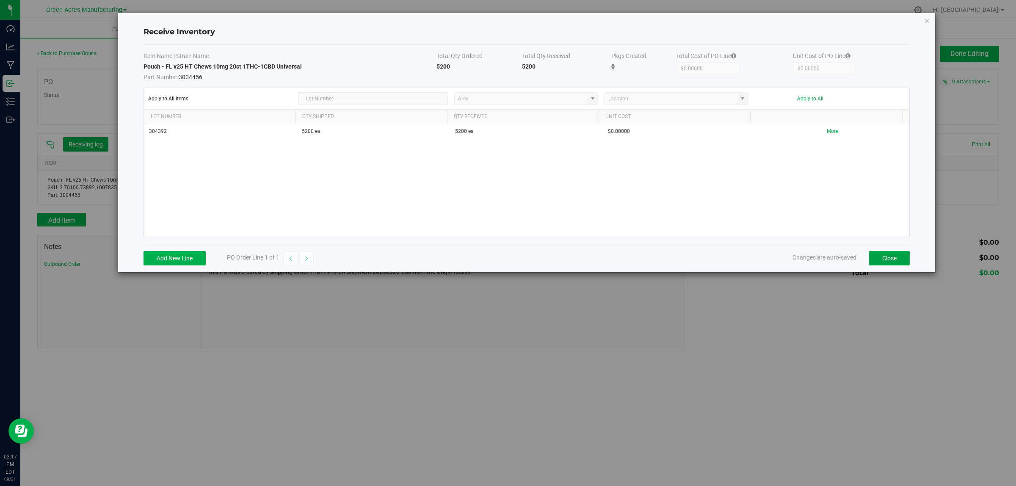
click at [900, 252] on button "Close" at bounding box center [889, 258] width 41 height 14
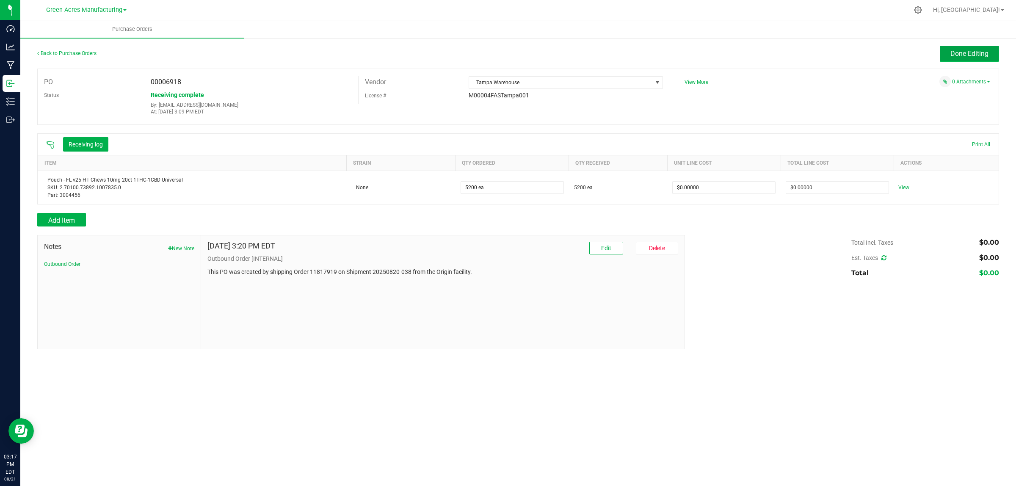
click at [965, 50] on span "Done Editing" at bounding box center [969, 54] width 38 height 8
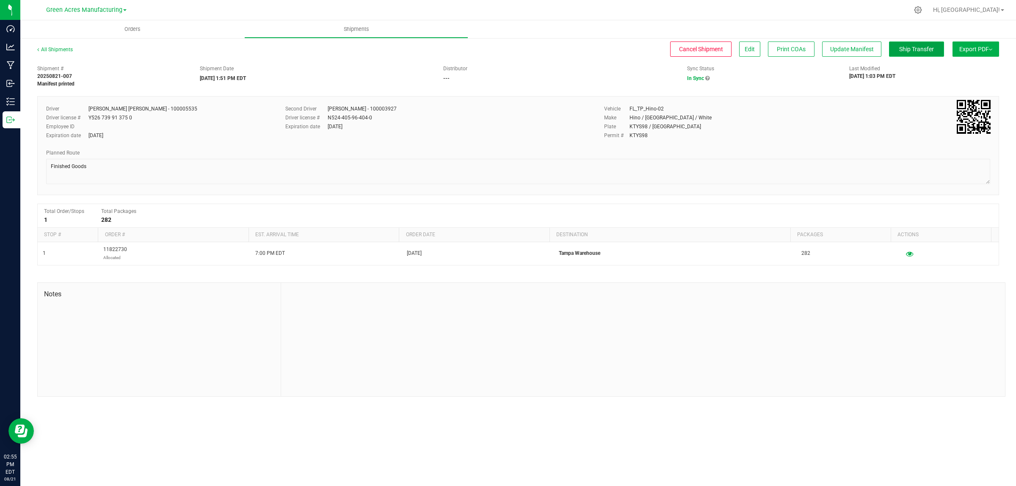
click at [916, 48] on span "Ship Transfer" at bounding box center [916, 49] width 35 height 7
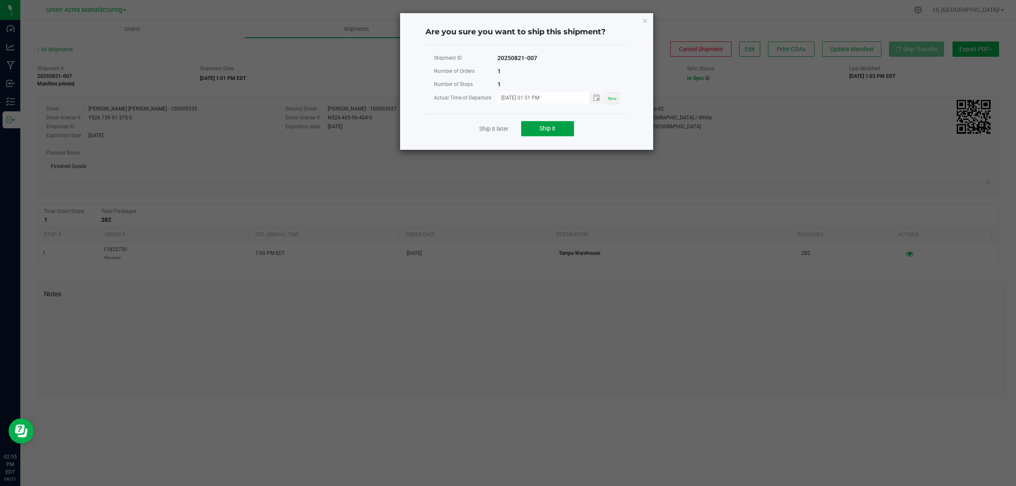
click at [562, 136] on button "Ship it" at bounding box center [547, 128] width 53 height 15
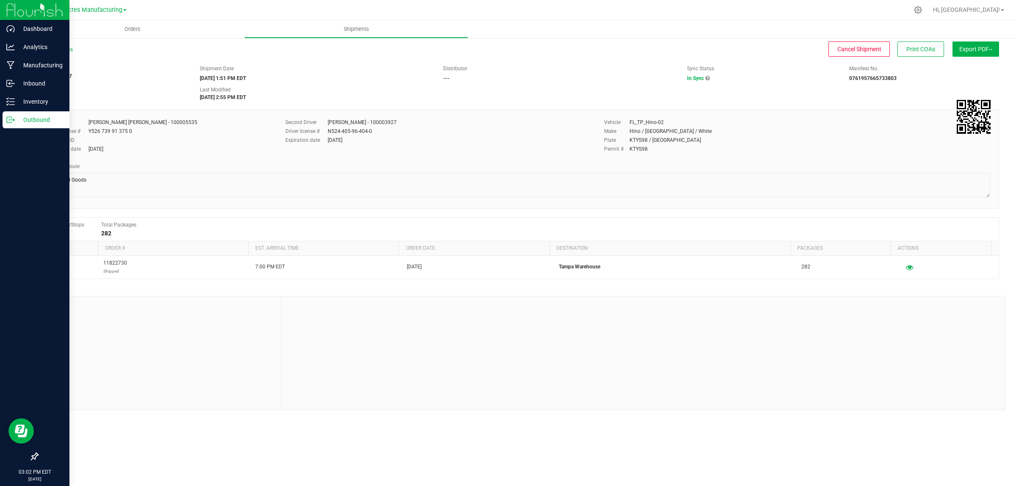
click at [9, 119] on icon at bounding box center [10, 120] width 8 height 8
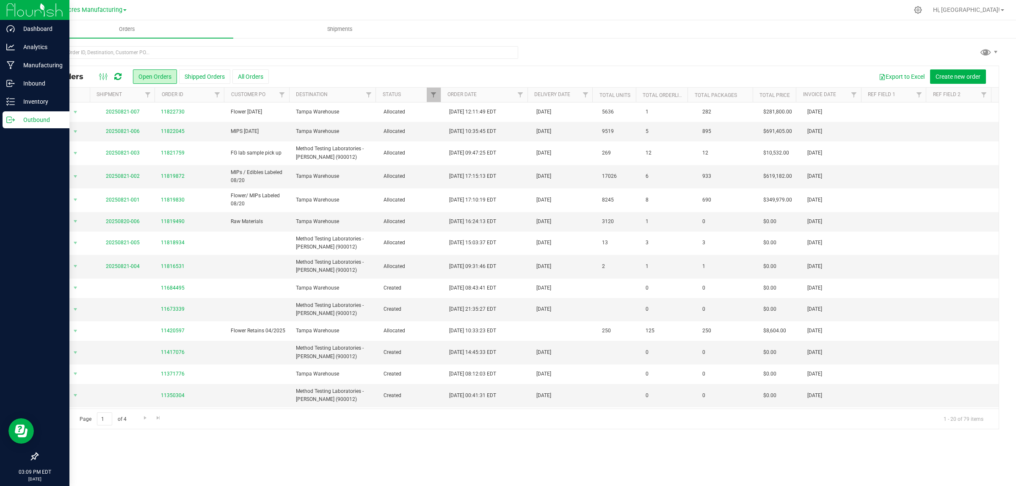
click at [33, 116] on p "Outbound" at bounding box center [40, 120] width 51 height 10
click at [33, 81] on p "Inbound" at bounding box center [40, 83] width 51 height 10
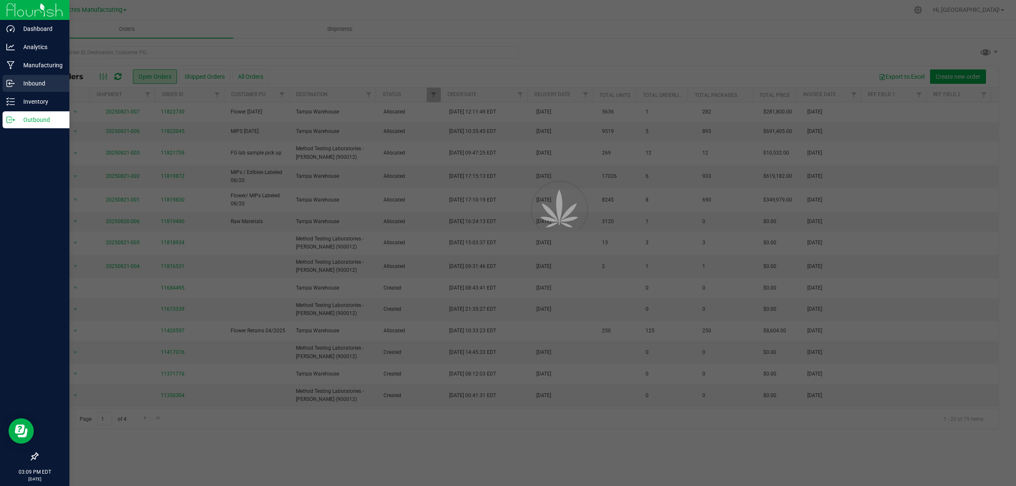
click at [33, 81] on p "Inbound" at bounding box center [40, 83] width 51 height 10
